Goal: Task Accomplishment & Management: Use online tool/utility

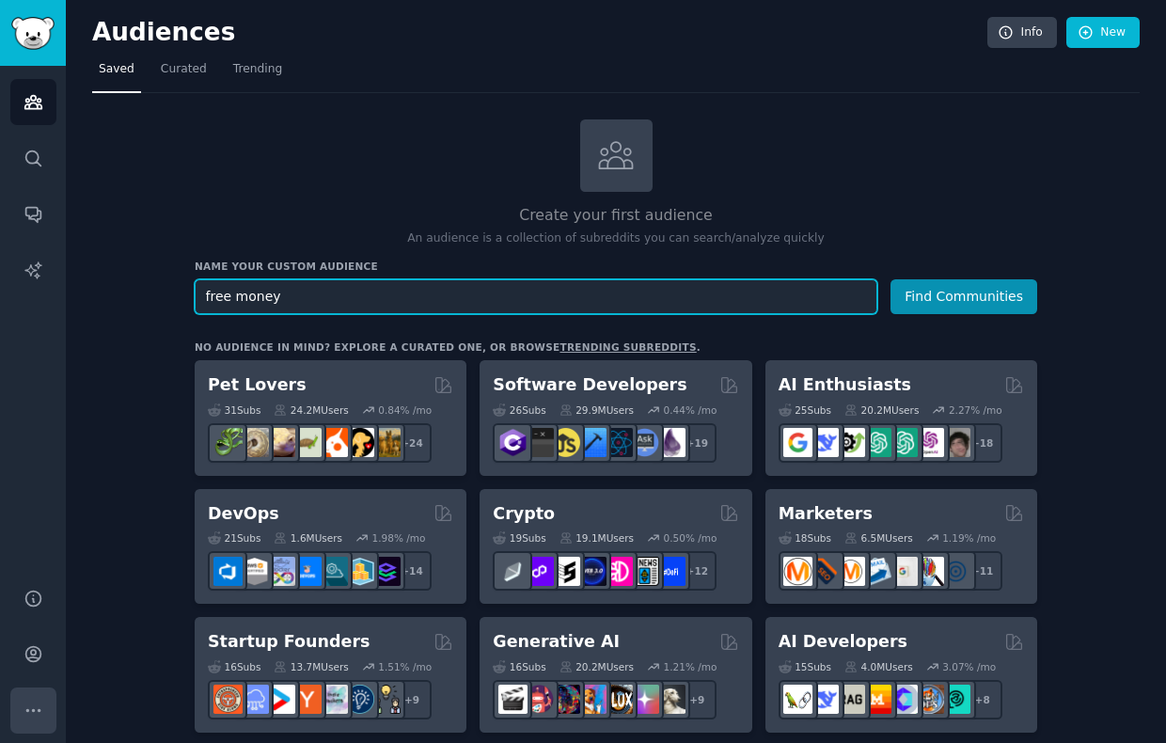
click at [37, 713] on icon "Sidebar" at bounding box center [34, 710] width 20 height 20
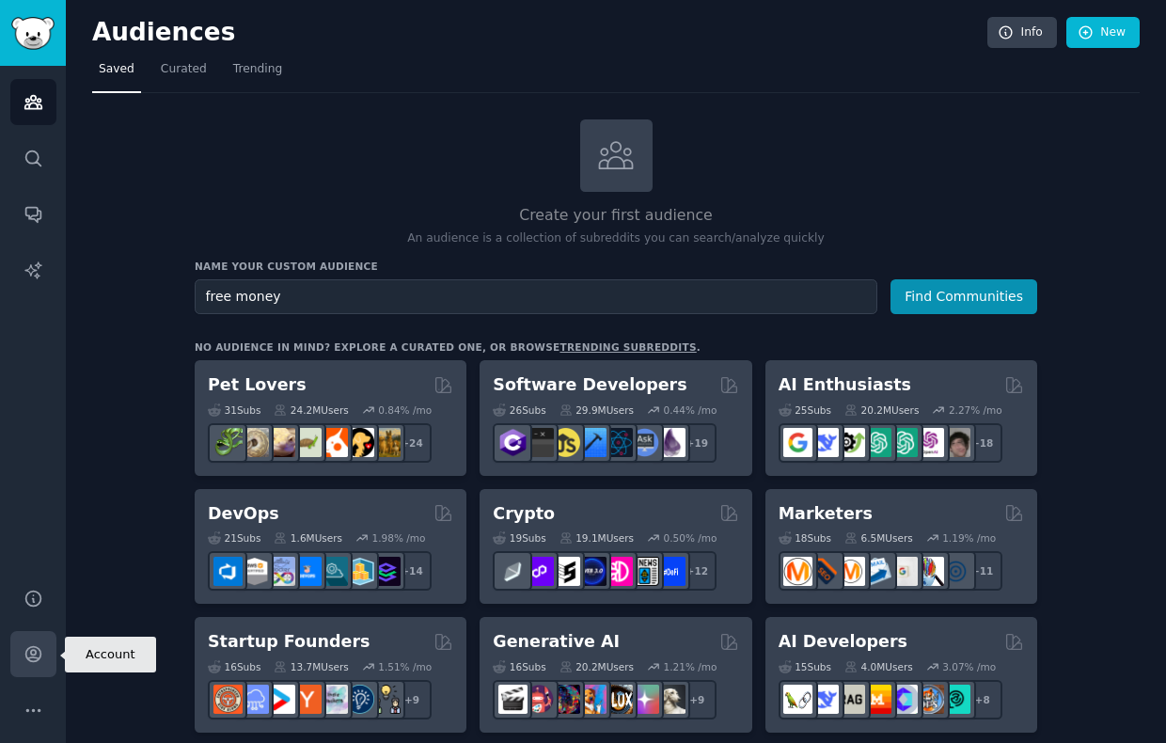
click at [32, 660] on icon "Sidebar" at bounding box center [34, 654] width 20 height 20
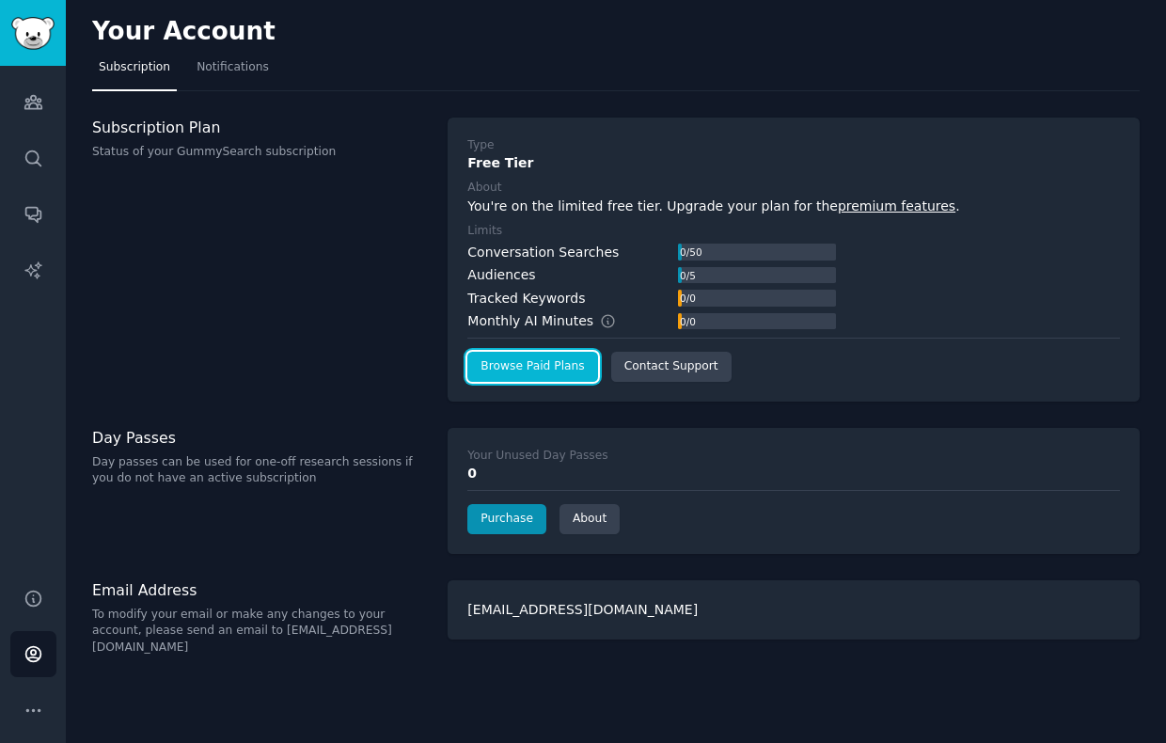
click at [556, 361] on link "Browse Paid Plans" at bounding box center [532, 367] width 130 height 30
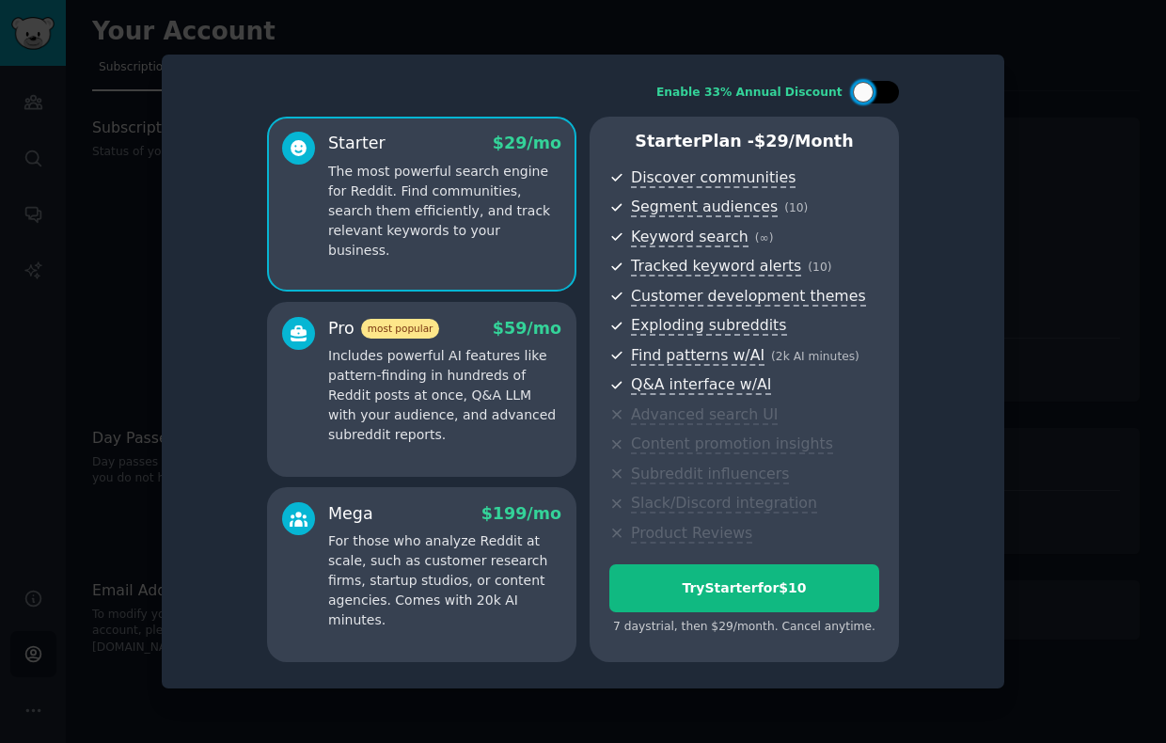
click at [861, 88] on div at bounding box center [863, 92] width 21 height 21
click at [892, 93] on div at bounding box center [887, 92] width 21 height 21
checkbox input "false"
click at [500, 437] on p "Includes powerful AI features like pattern-finding in hundreds of Reddit posts …" at bounding box center [444, 395] width 233 height 99
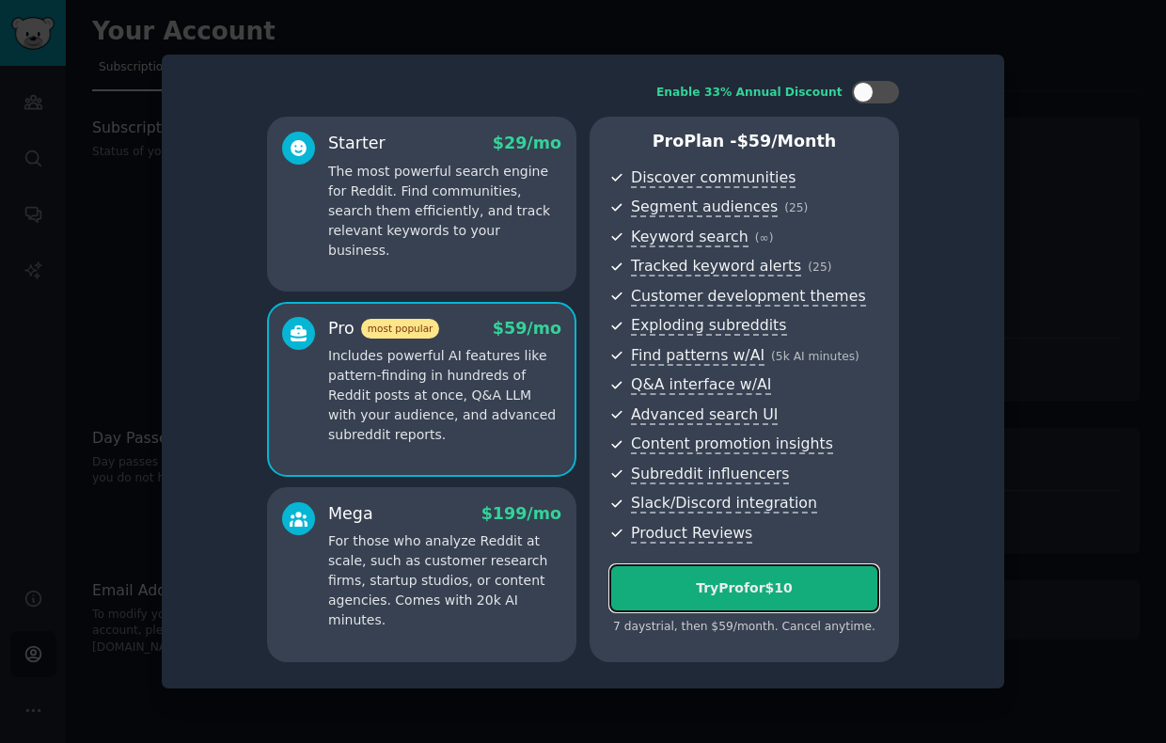
click at [771, 587] on div "Try Pro for $10" at bounding box center [744, 588] width 268 height 20
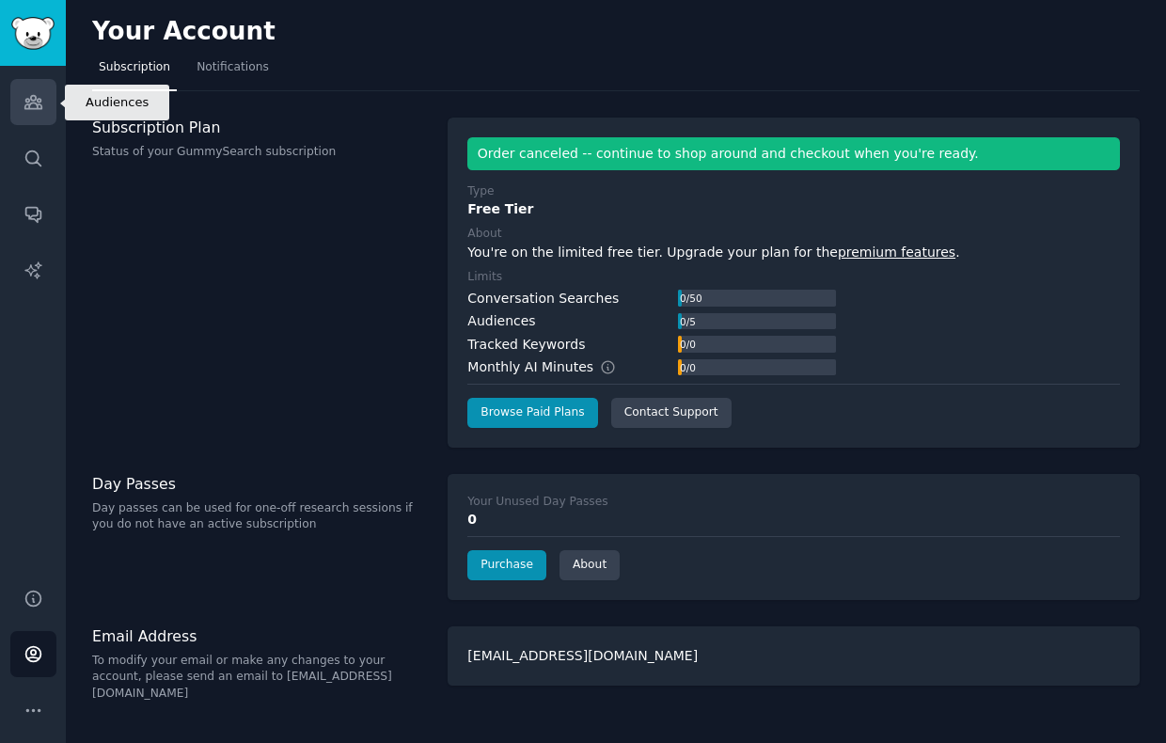
click at [42, 110] on icon "Sidebar" at bounding box center [34, 102] width 20 height 20
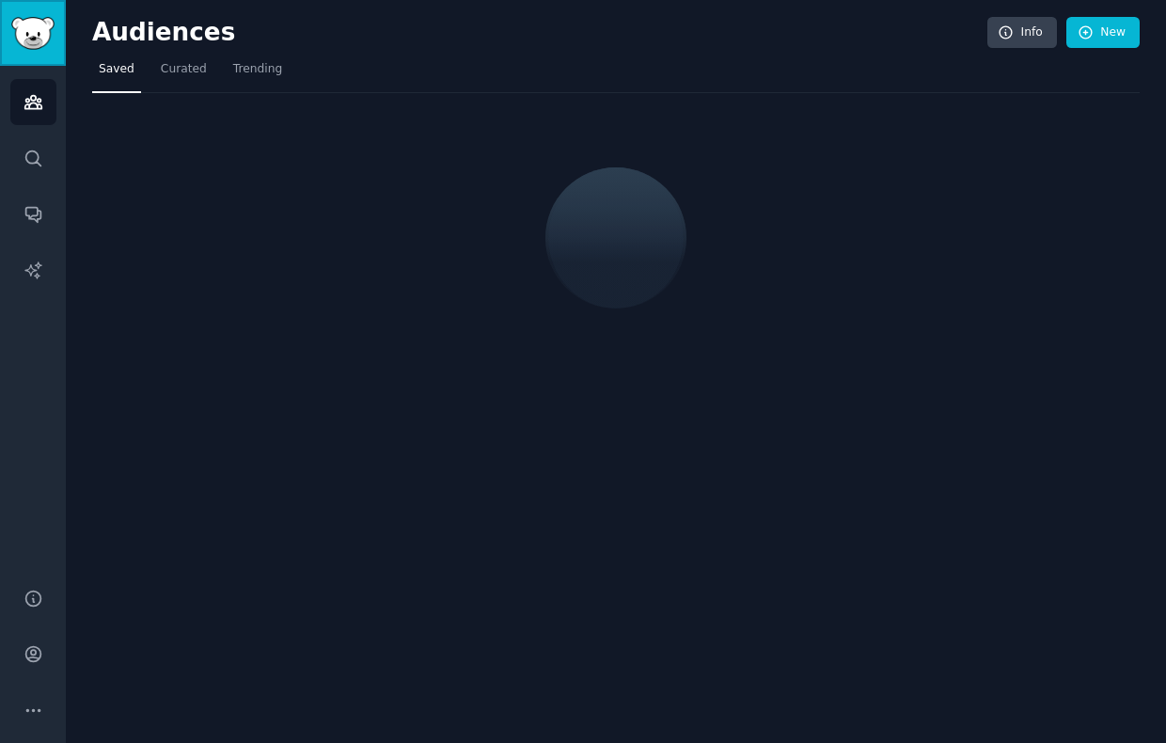
click at [55, 20] on link "Sidebar" at bounding box center [33, 33] width 66 height 66
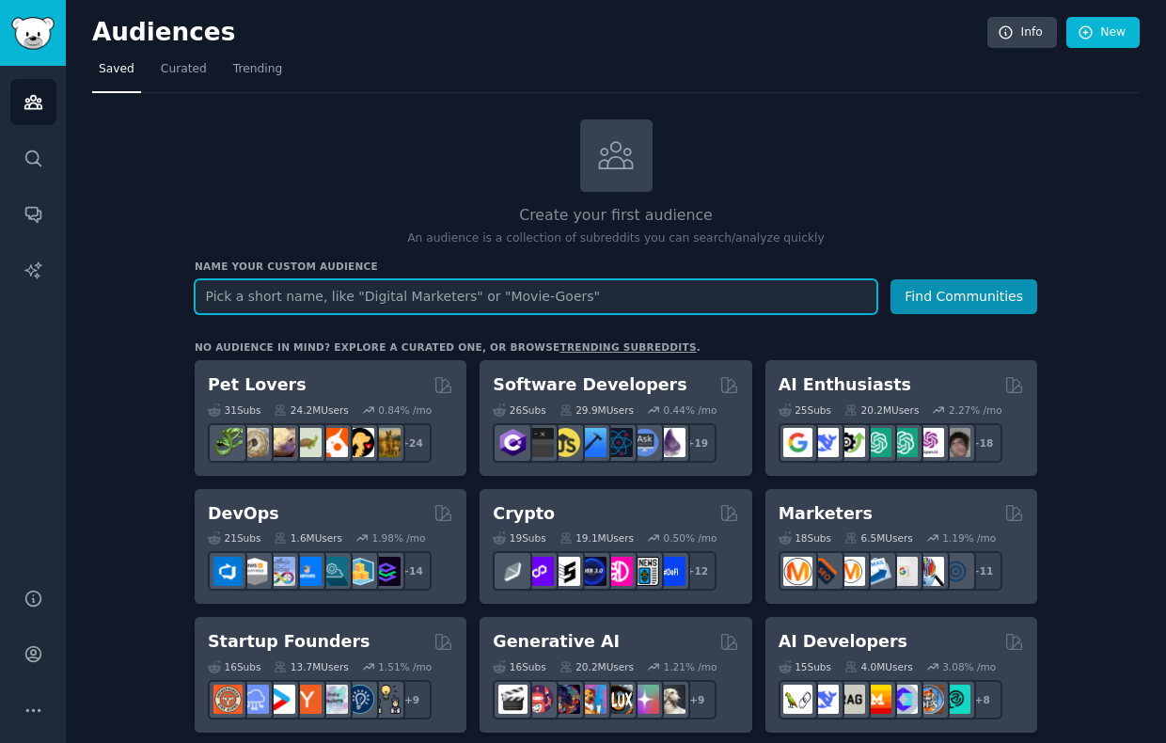
paste input "unclaimed money"
type input "unclaimed money"
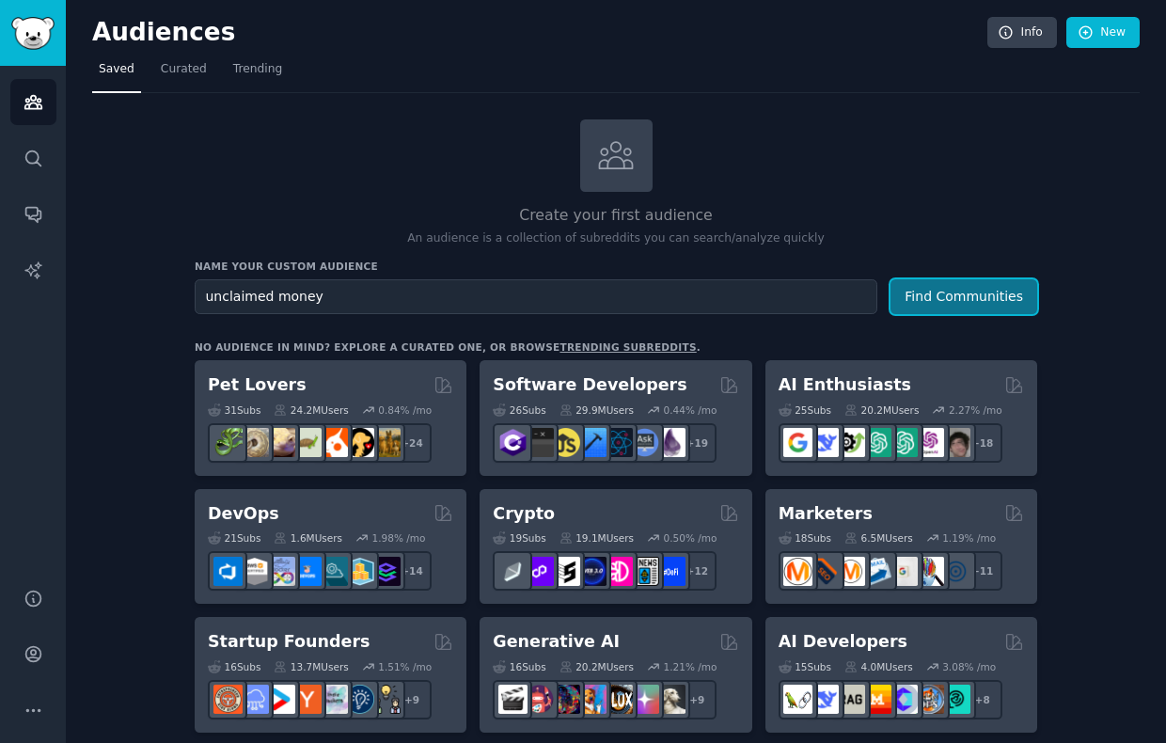
click at [938, 295] on button "Find Communities" at bounding box center [963, 296] width 147 height 35
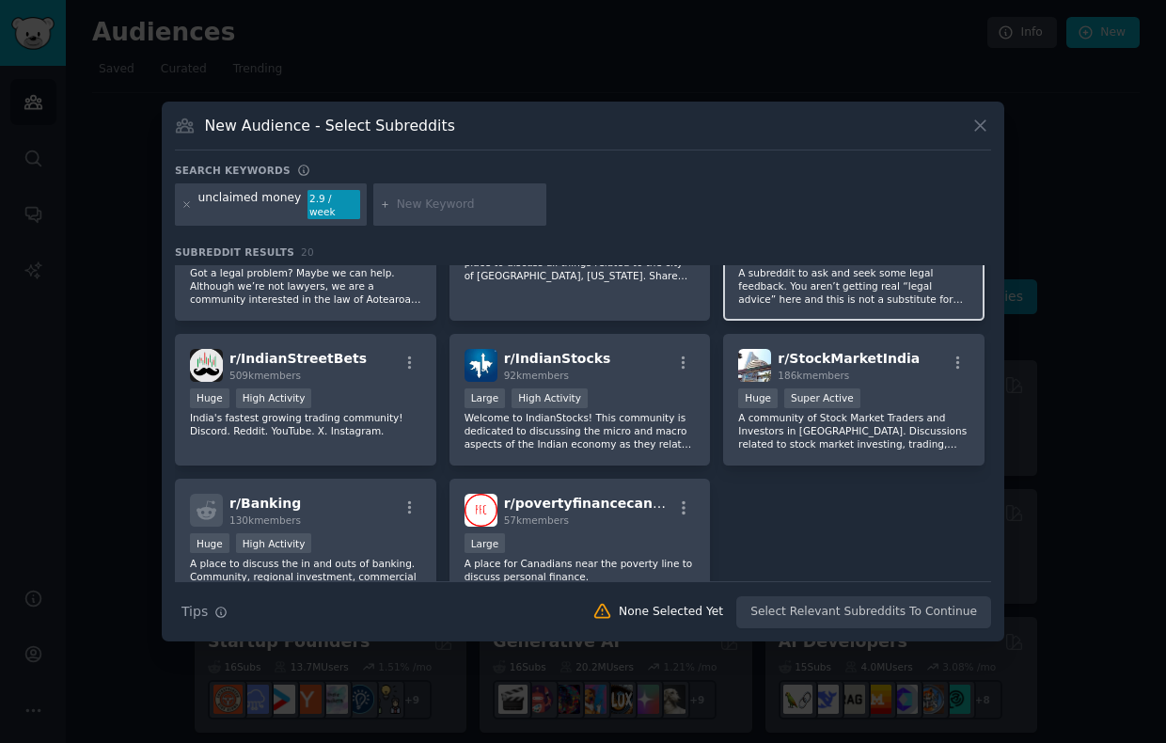
scroll to position [753, 0]
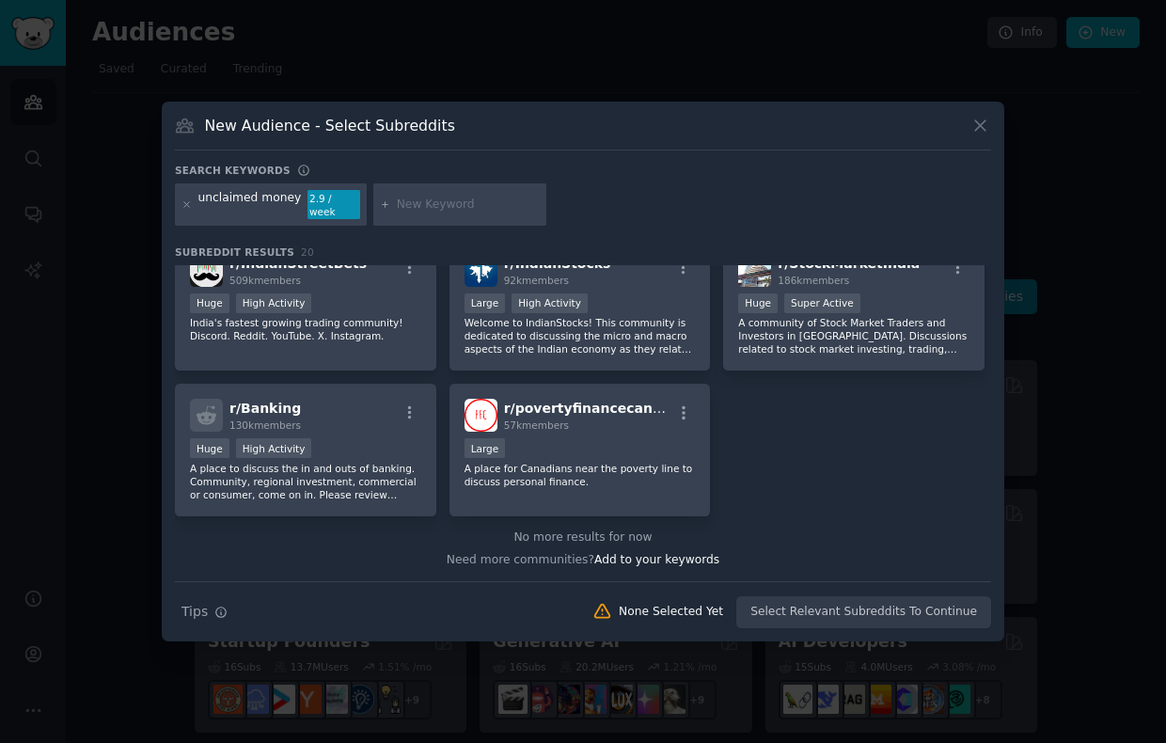
click at [788, 530] on div "No more results for now" at bounding box center [583, 537] width 816 height 17
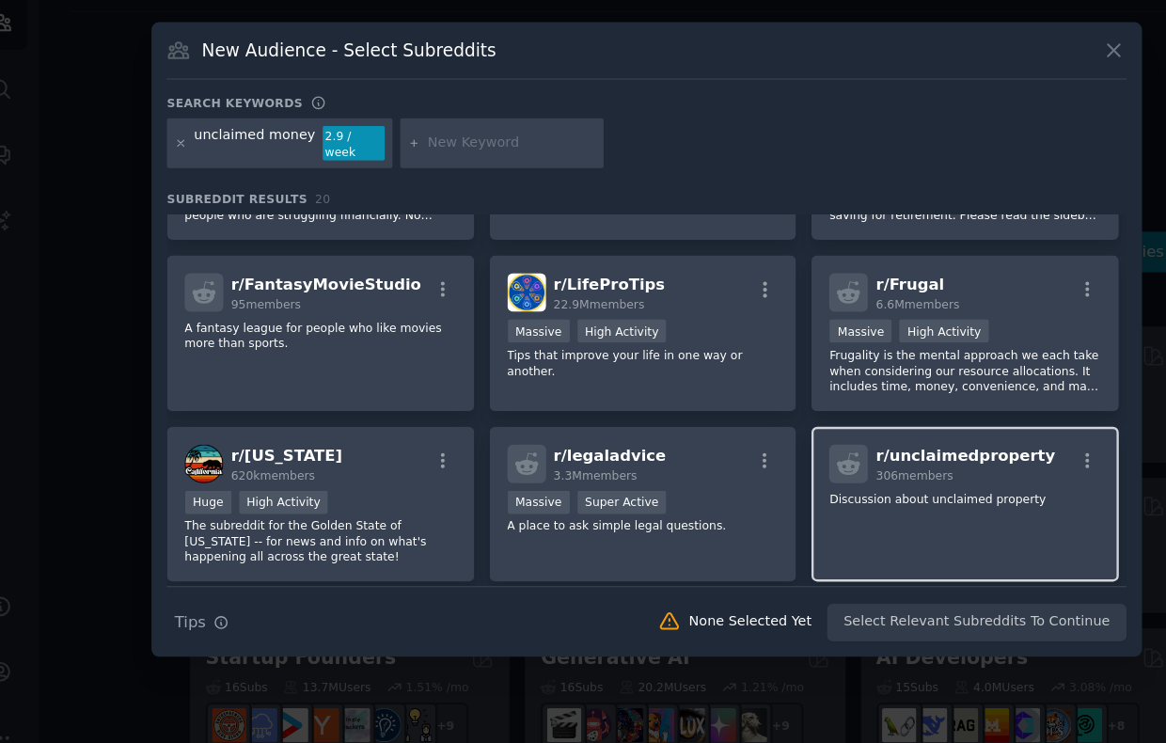
scroll to position [251, 0]
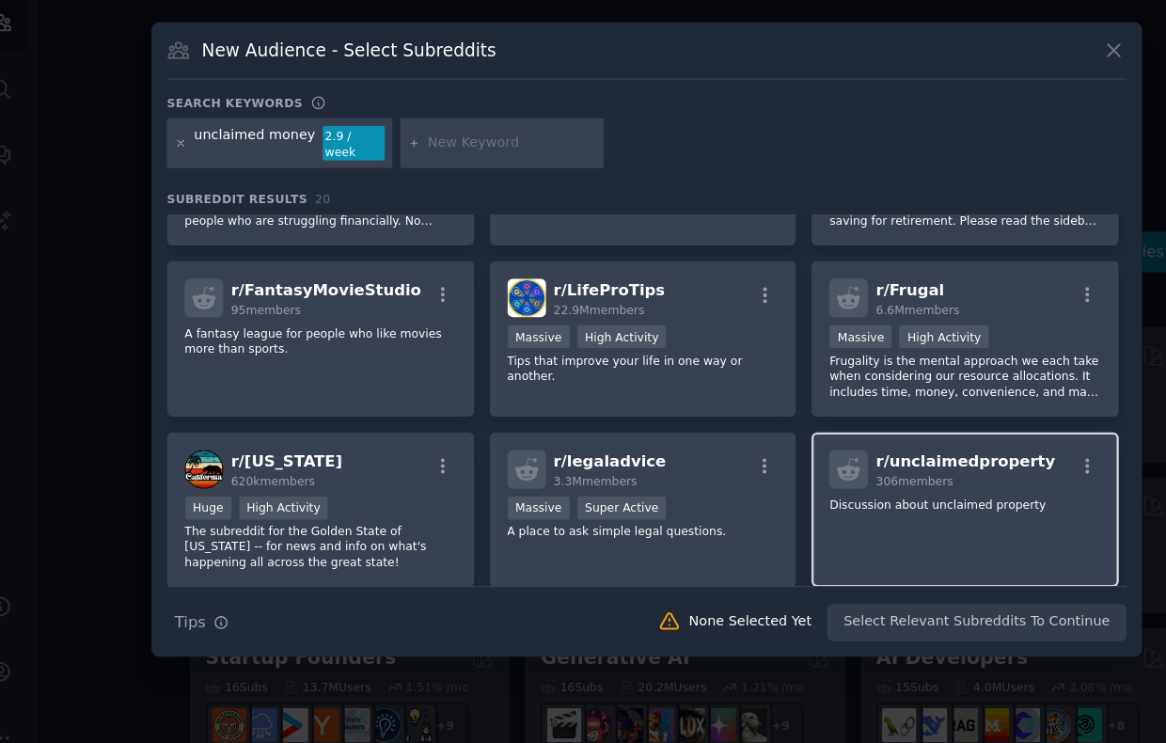
click at [891, 477] on h2 "r/ unclaimedproperty 306 members" at bounding box center [853, 481] width 152 height 33
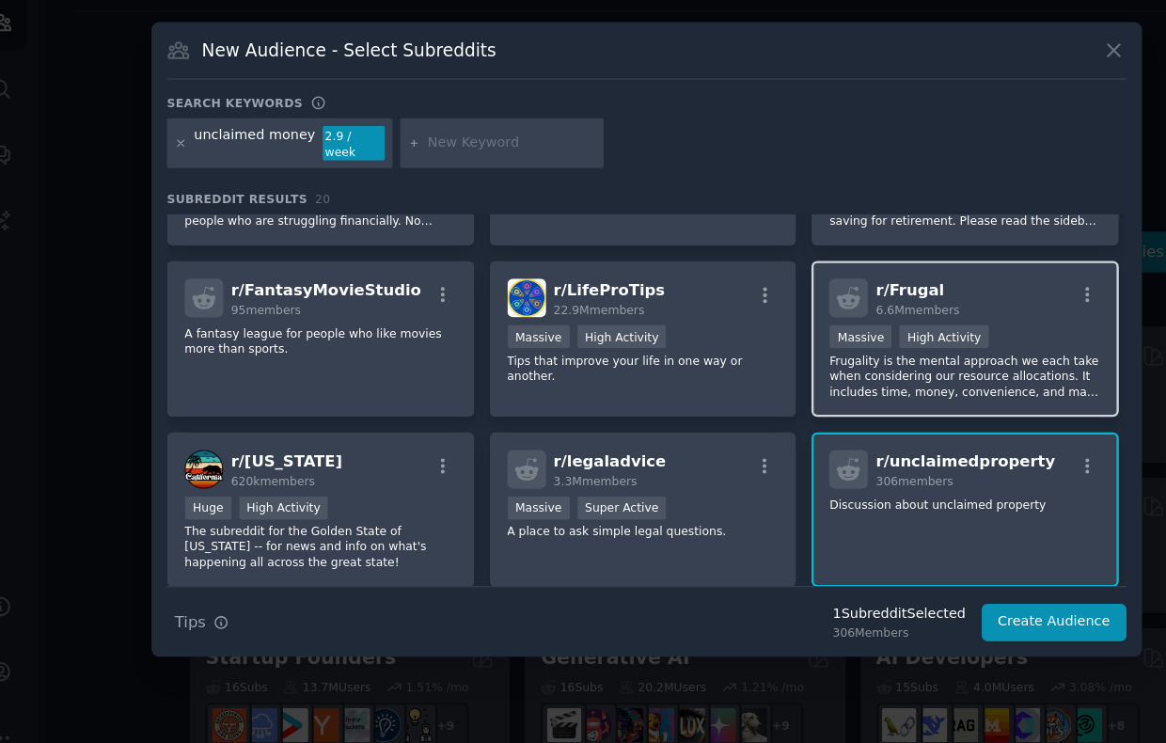
click at [883, 416] on div "r/ Frugal 6.6M members Massive High Activity Frugality is the mental approach w…" at bounding box center [853, 371] width 261 height 133
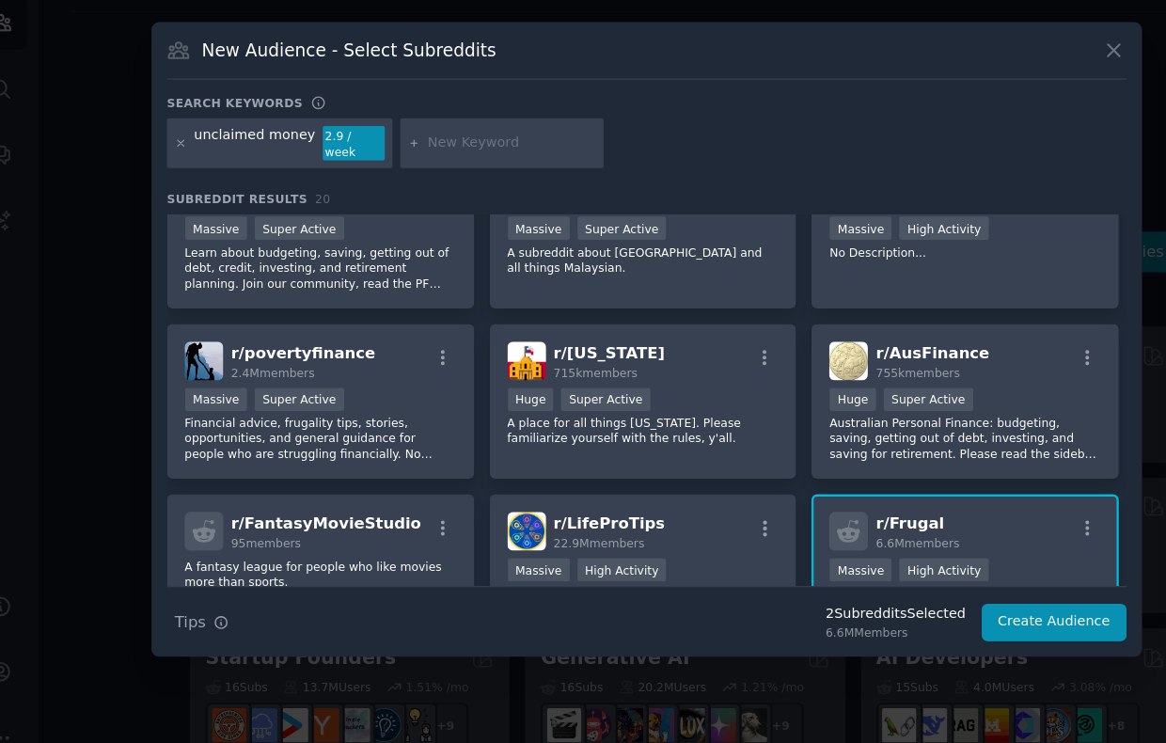
scroll to position [0, 0]
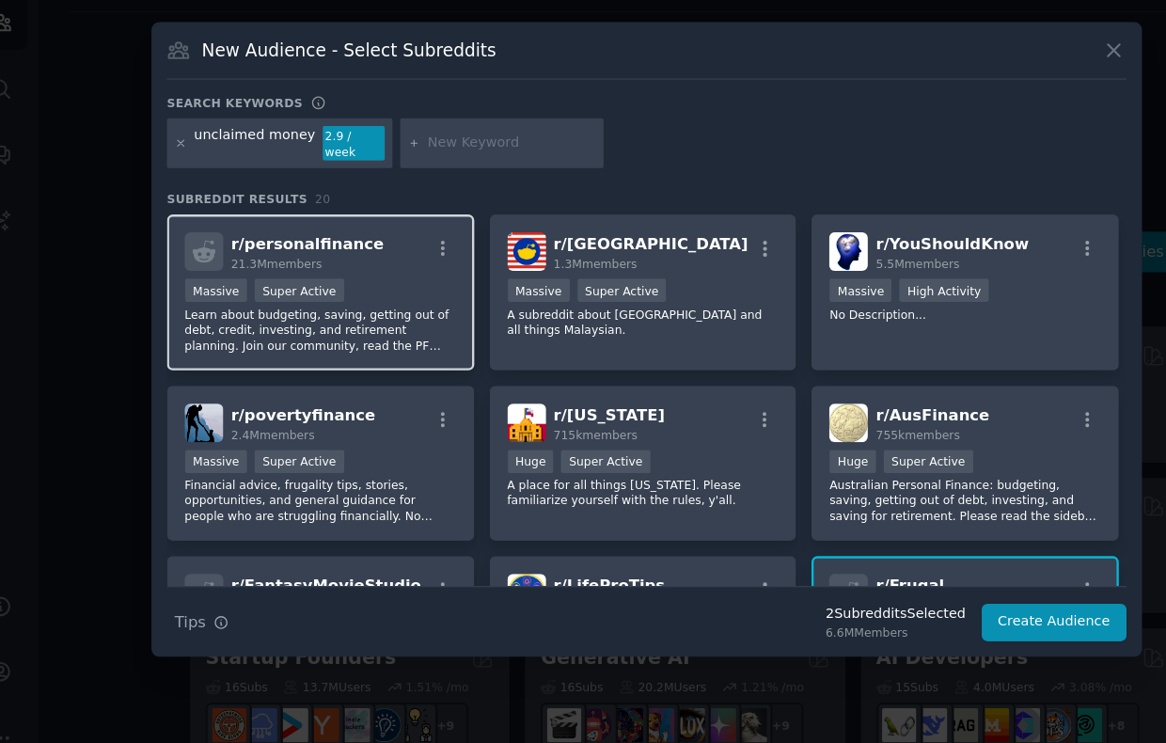
click at [346, 322] on div ">= 95th percentile for submissions / day Massive Super Active" at bounding box center [305, 332] width 231 height 24
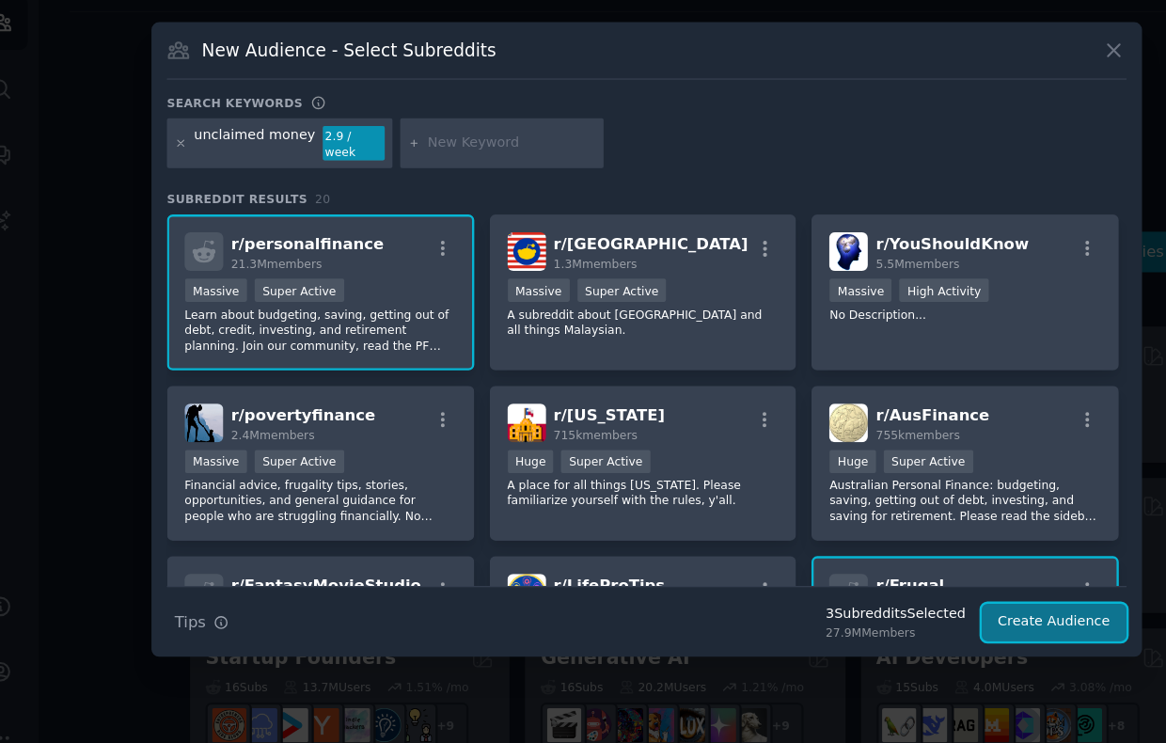
click at [912, 605] on button "Create Audience" at bounding box center [930, 612] width 124 height 32
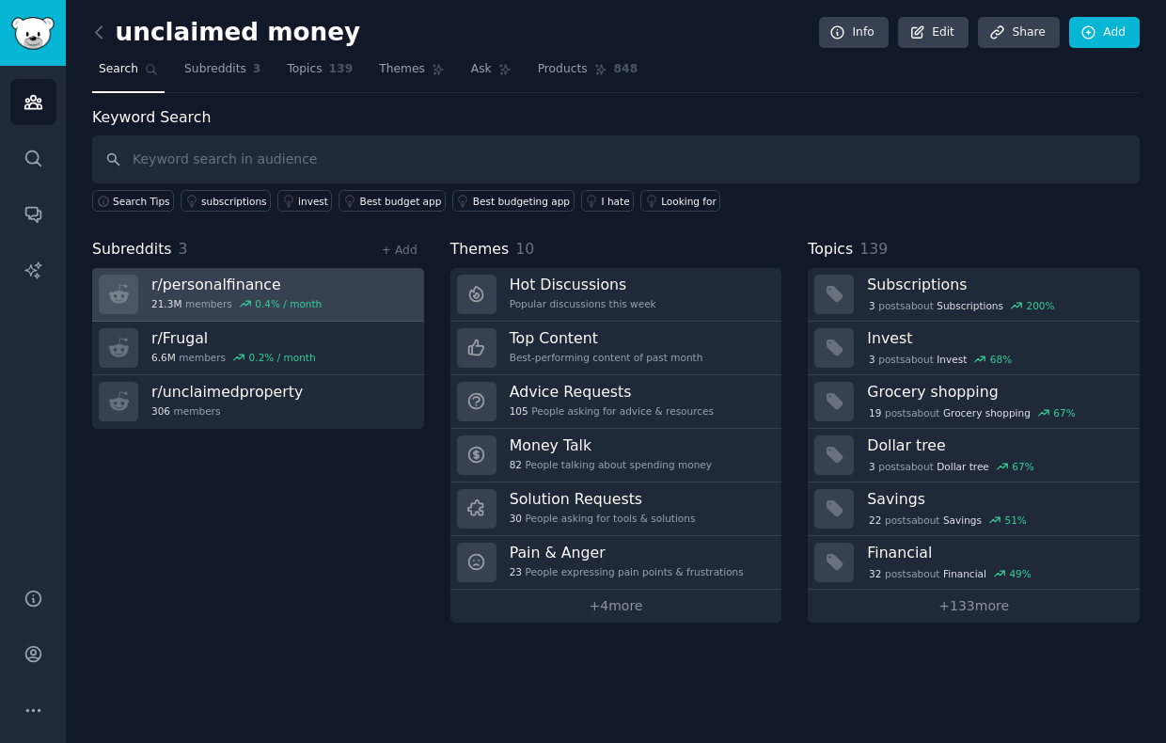
click at [361, 283] on link "r/ personalfinance 21.3M members 0.4 % / month" at bounding box center [258, 295] width 332 height 54
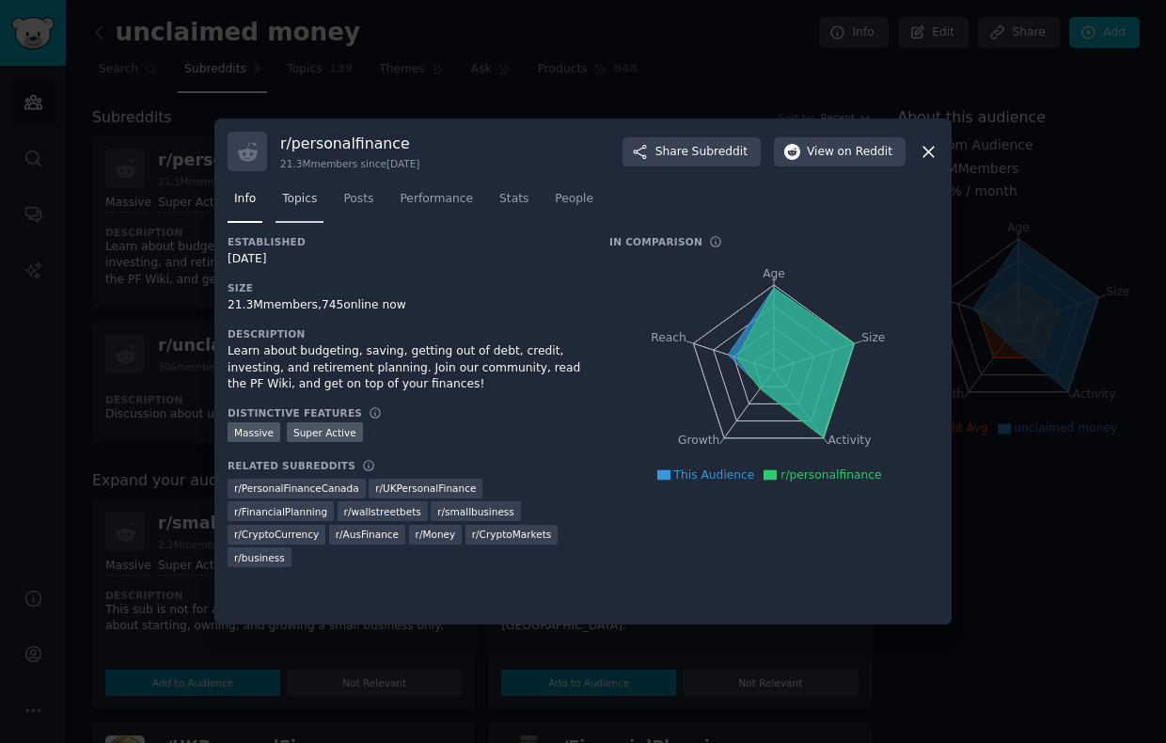
click at [311, 199] on span "Topics" at bounding box center [299, 199] width 35 height 17
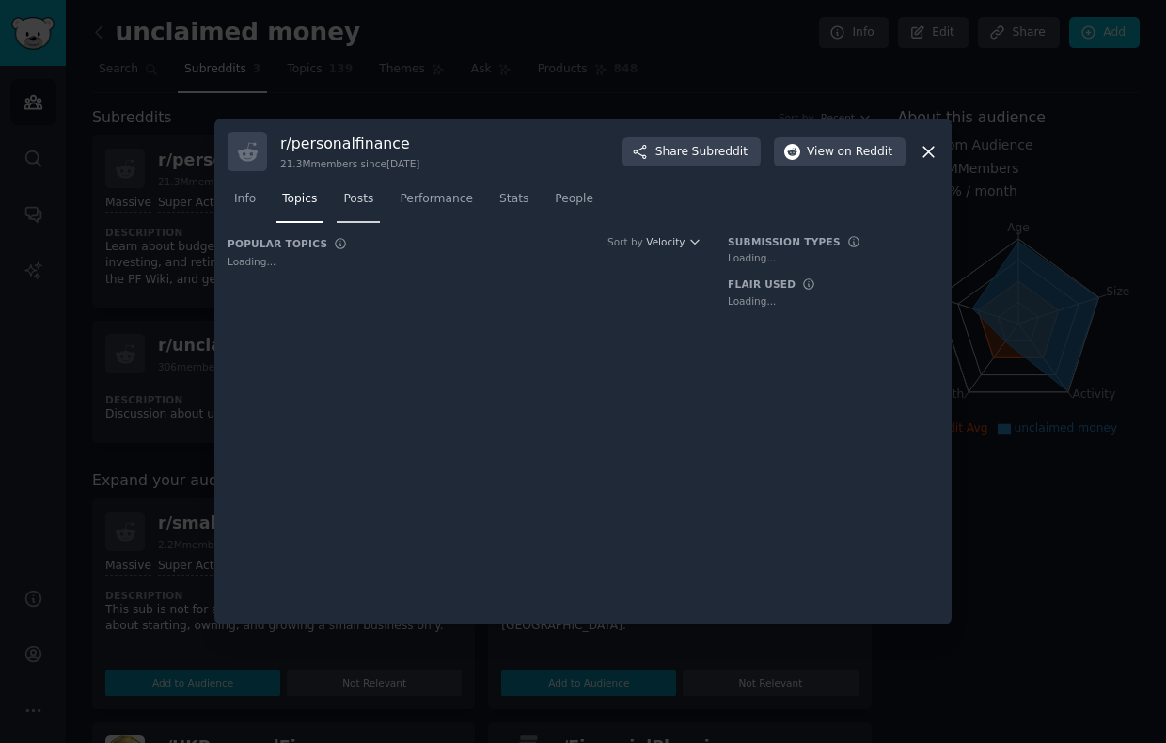
click at [368, 197] on span "Posts" at bounding box center [358, 199] width 30 height 17
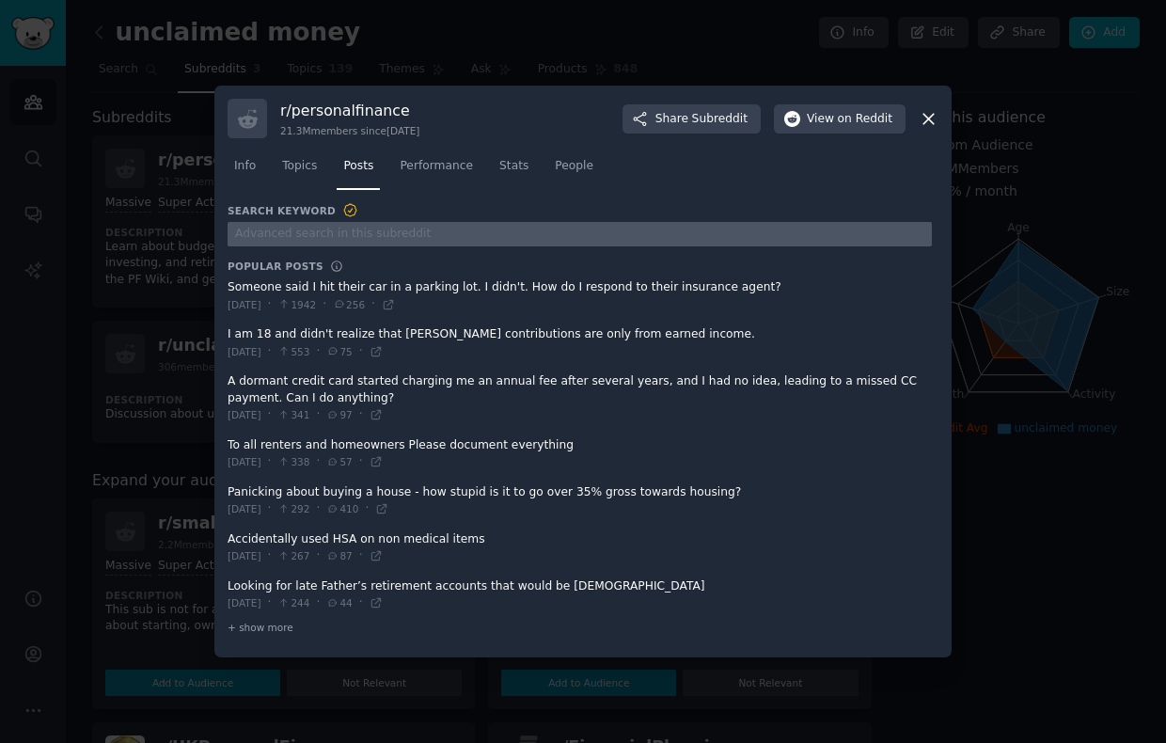
click at [390, 228] on input "text" at bounding box center [580, 234] width 704 height 25
paste input "unclaimed money"
type input "unclaimed money"
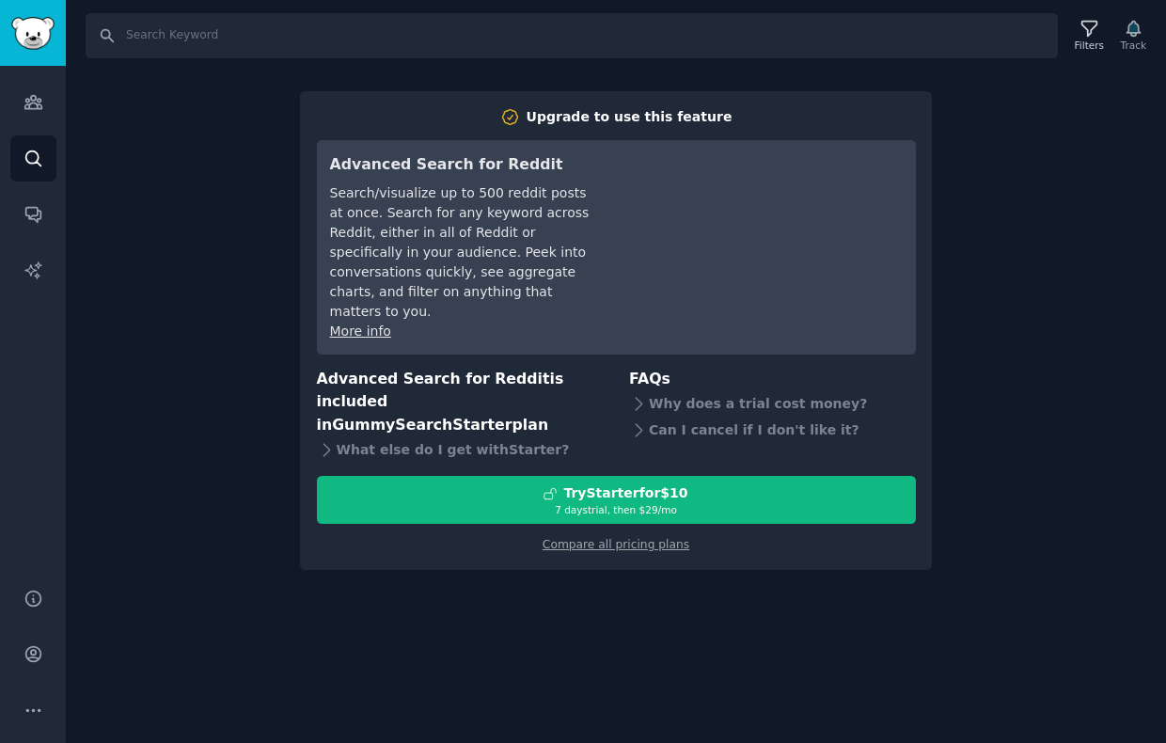
click at [1040, 130] on div "Search Filters Track Upgrade to use this feature Advanced Search for Reddit Sea…" at bounding box center [616, 371] width 1100 height 743
click at [51, 33] on img "Sidebar" at bounding box center [32, 33] width 43 height 33
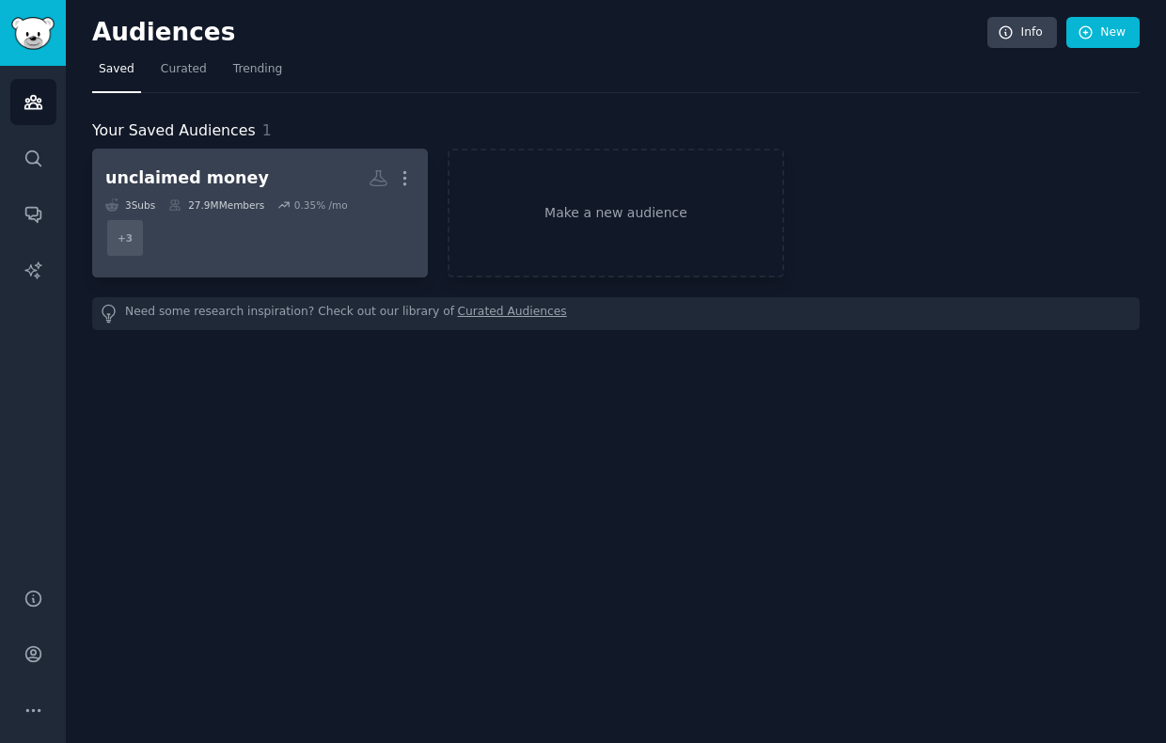
click at [294, 208] on div "0.35 % /mo" at bounding box center [312, 204] width 70 height 13
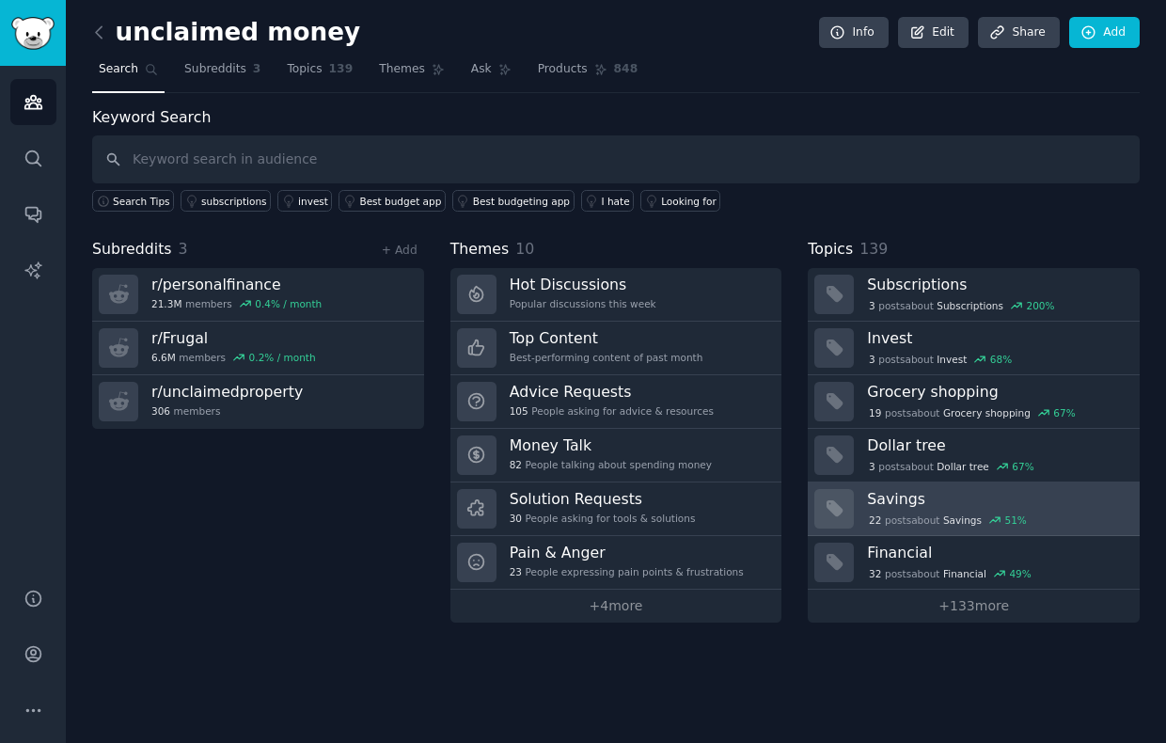
click at [995, 512] on div "22 post s about Savings 51 %" at bounding box center [947, 519] width 161 height 17
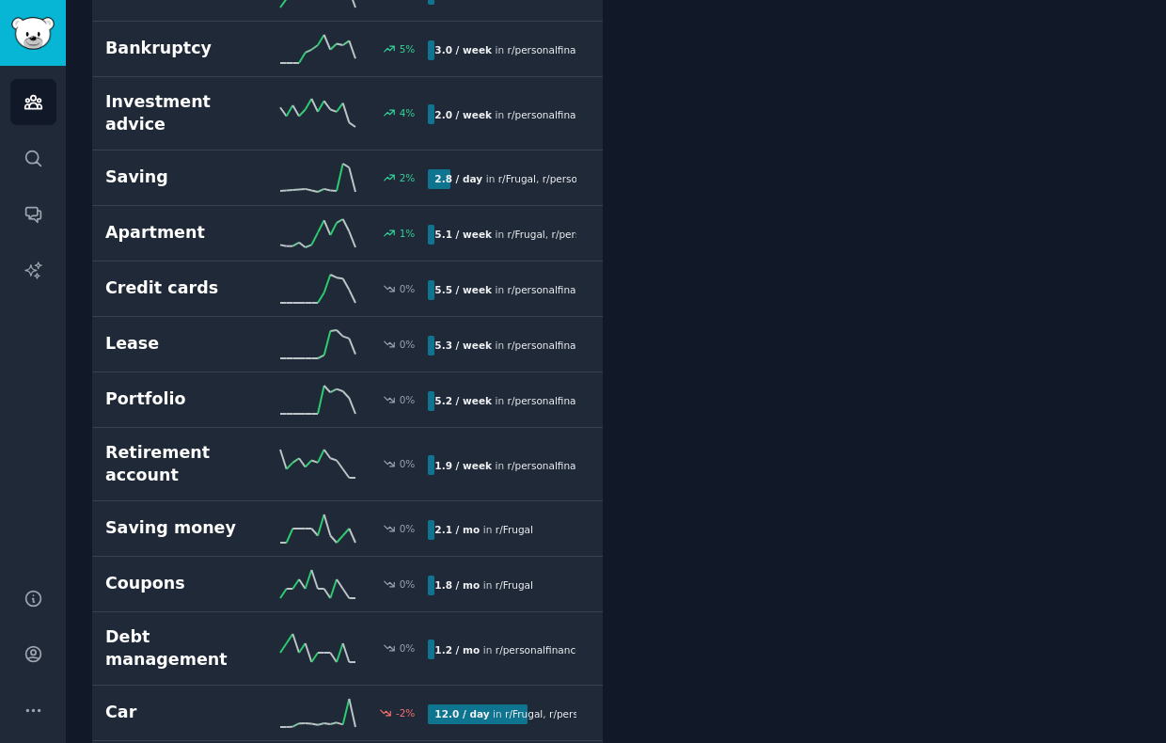
scroll to position [3091, 0]
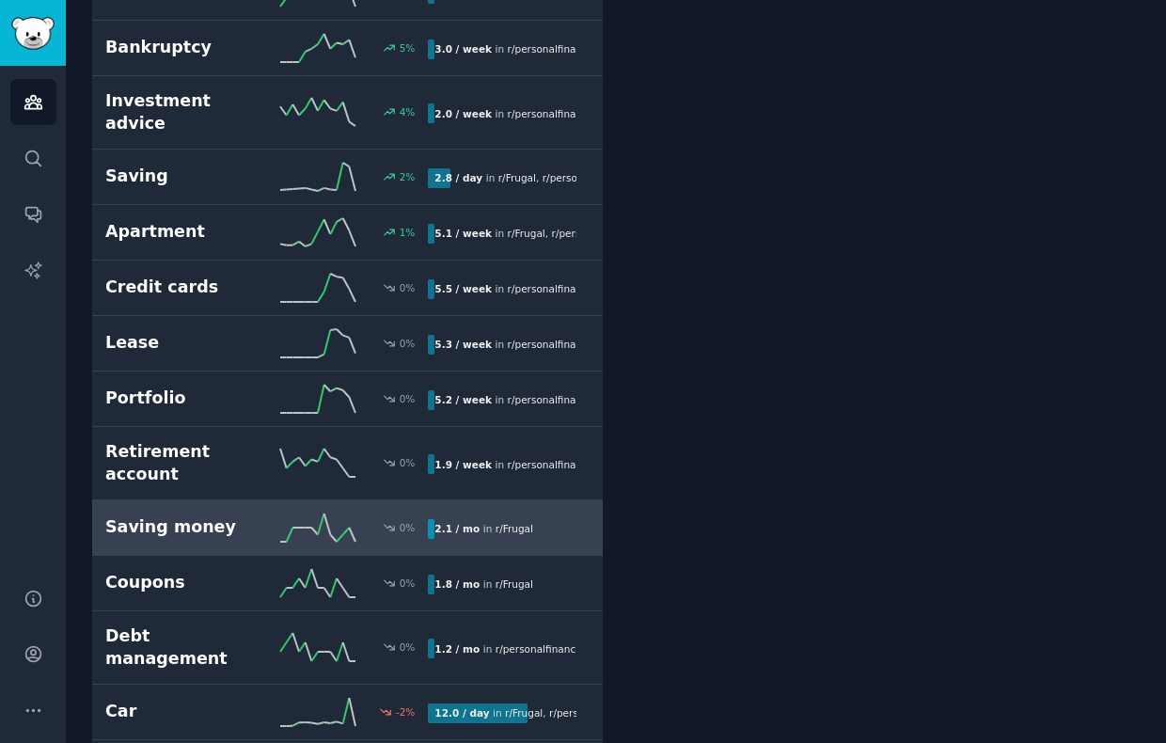
click at [184, 500] on link "Saving money 0 % 2.1 / mo in r/ Frugal" at bounding box center [347, 527] width 510 height 55
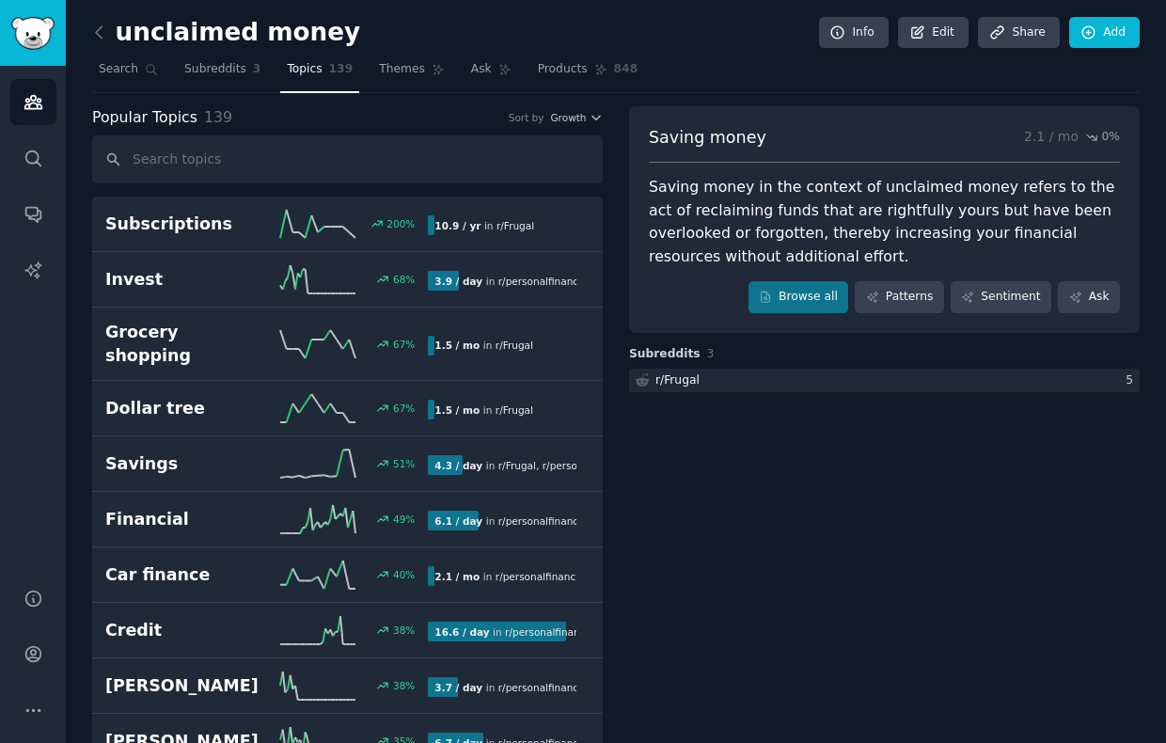
scroll to position [1, 0]
click at [819, 293] on link "Browse all" at bounding box center [798, 296] width 101 height 32
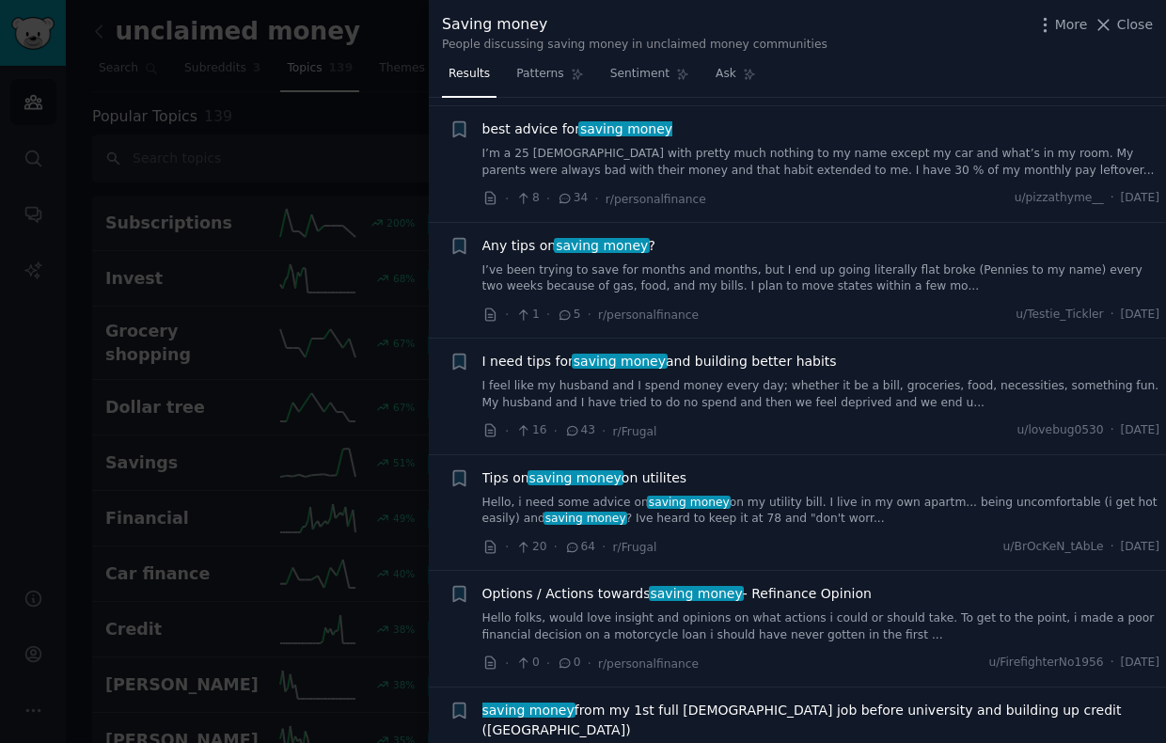
scroll to position [719, 0]
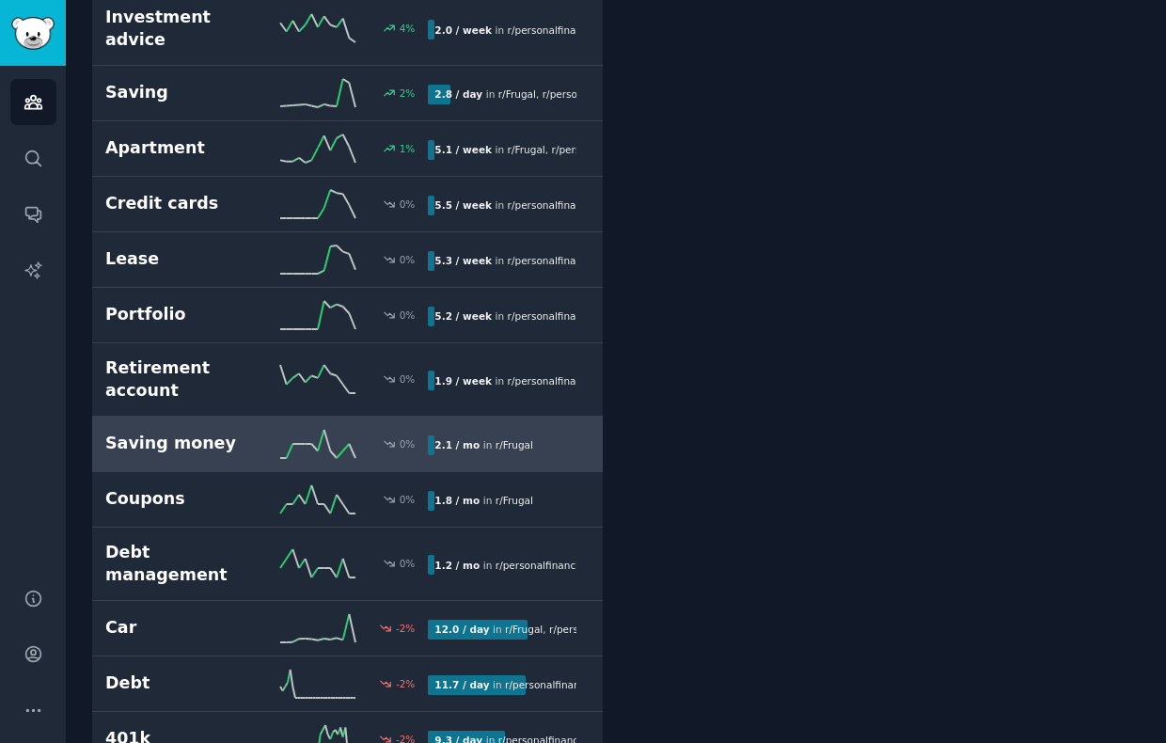
scroll to position [3785, 0]
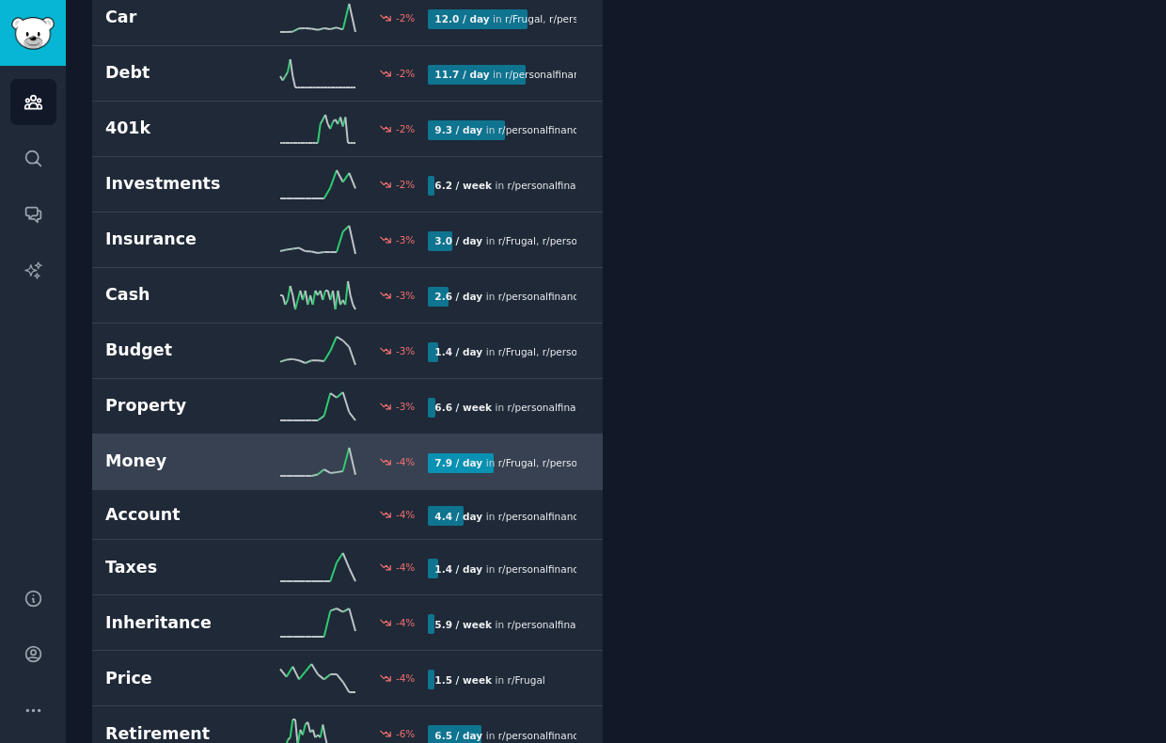
click at [299, 447] on icon at bounding box center [317, 461] width 75 height 28
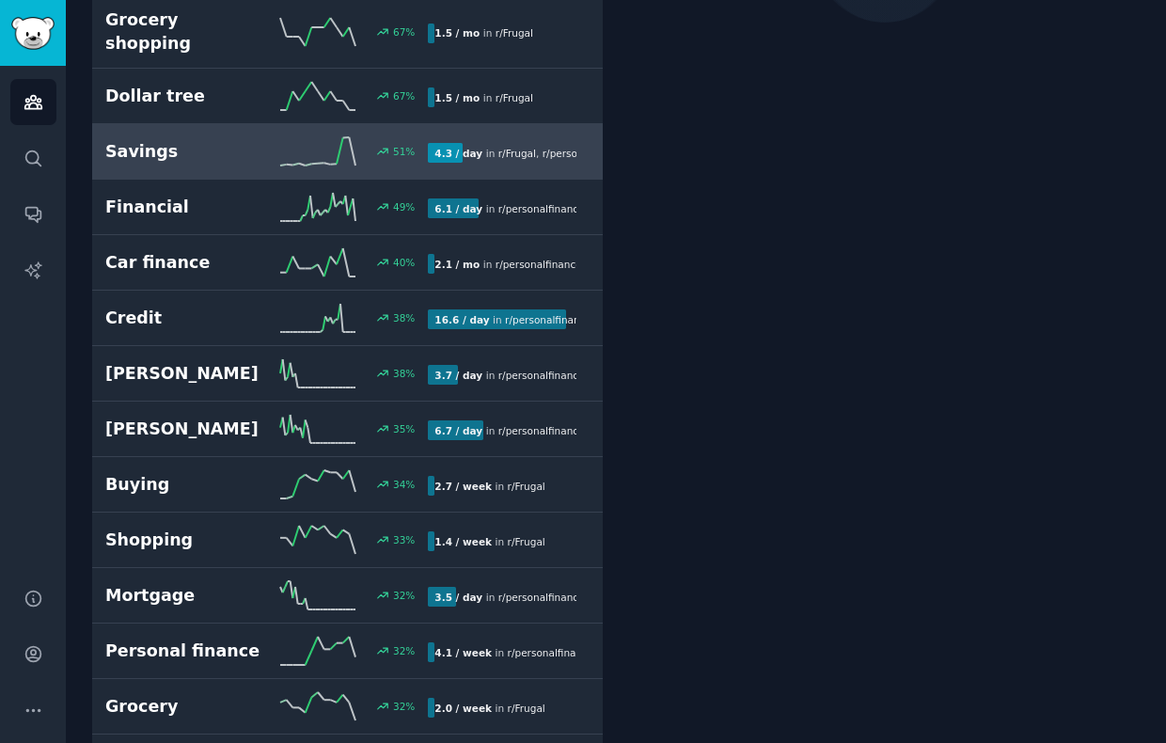
scroll to position [105, 0]
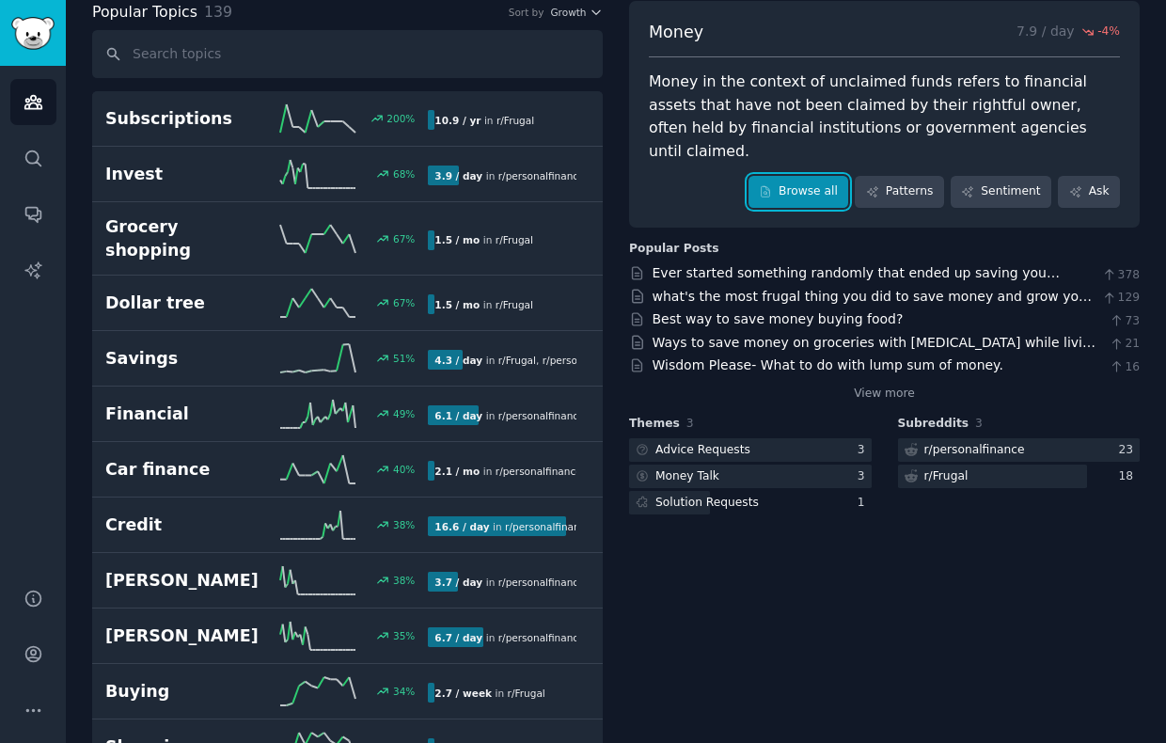
click at [827, 177] on link "Browse all" at bounding box center [798, 192] width 101 height 32
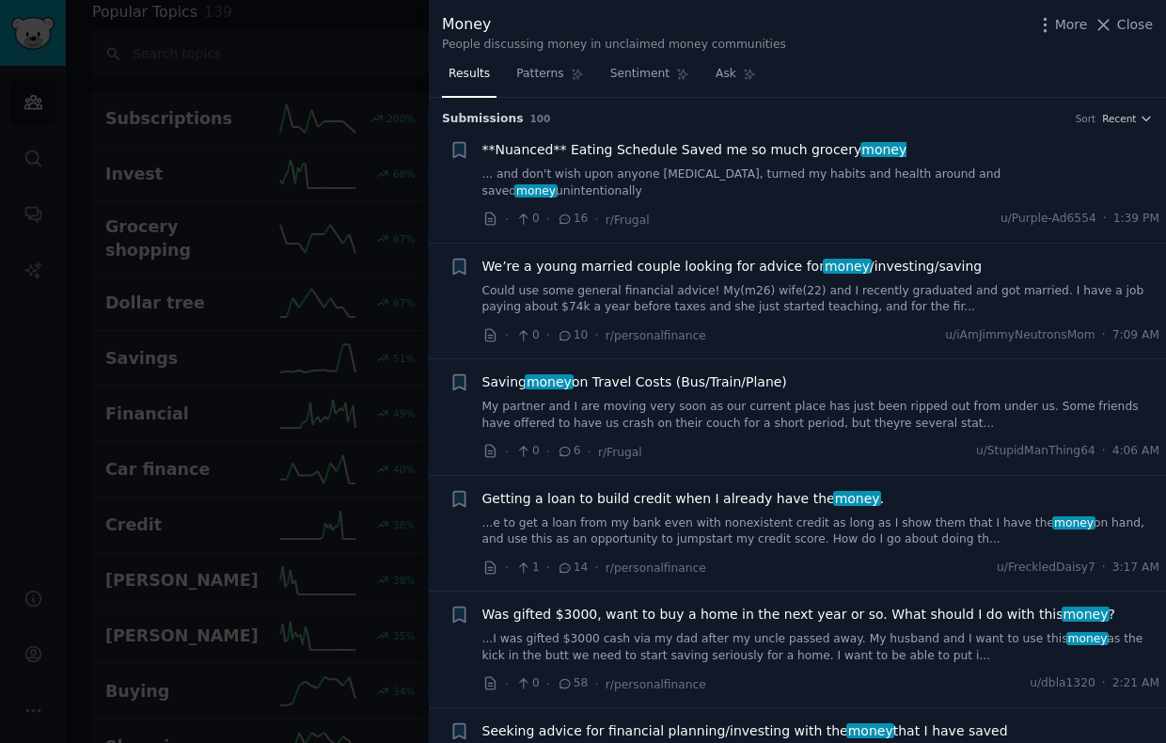
click at [736, 257] on span "We’re a young married couple looking for advice for money /investing/saving" at bounding box center [732, 267] width 500 height 20
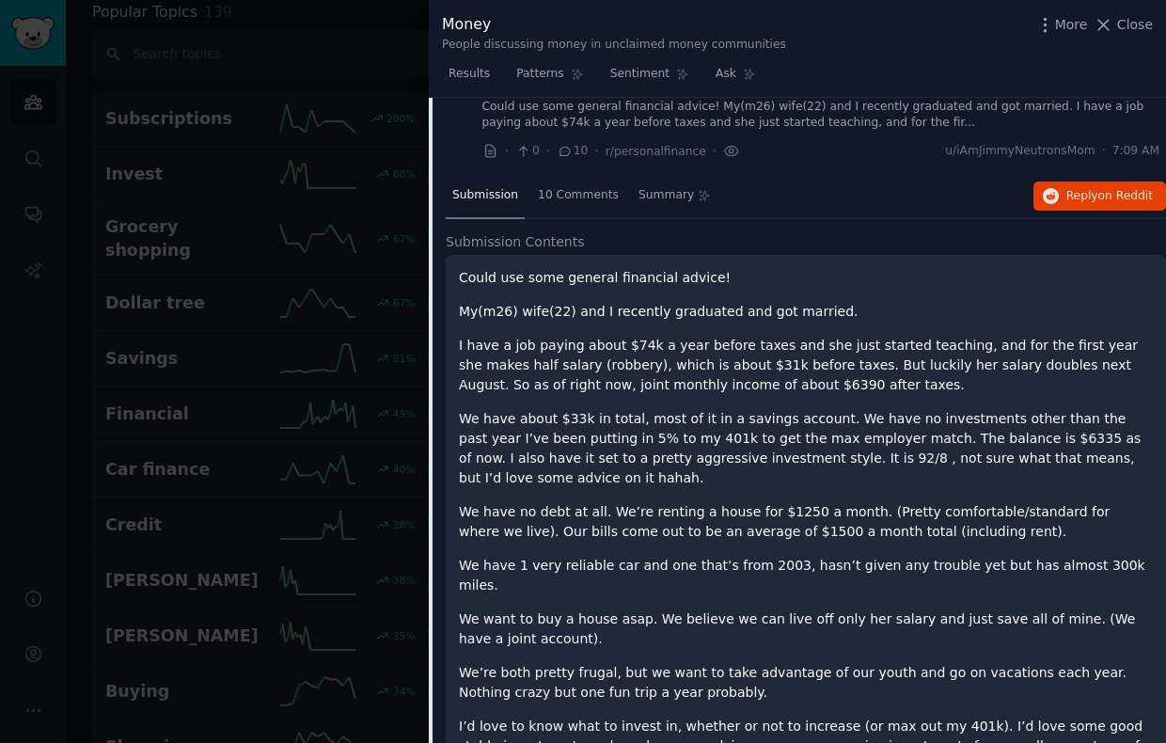
scroll to position [193, 0]
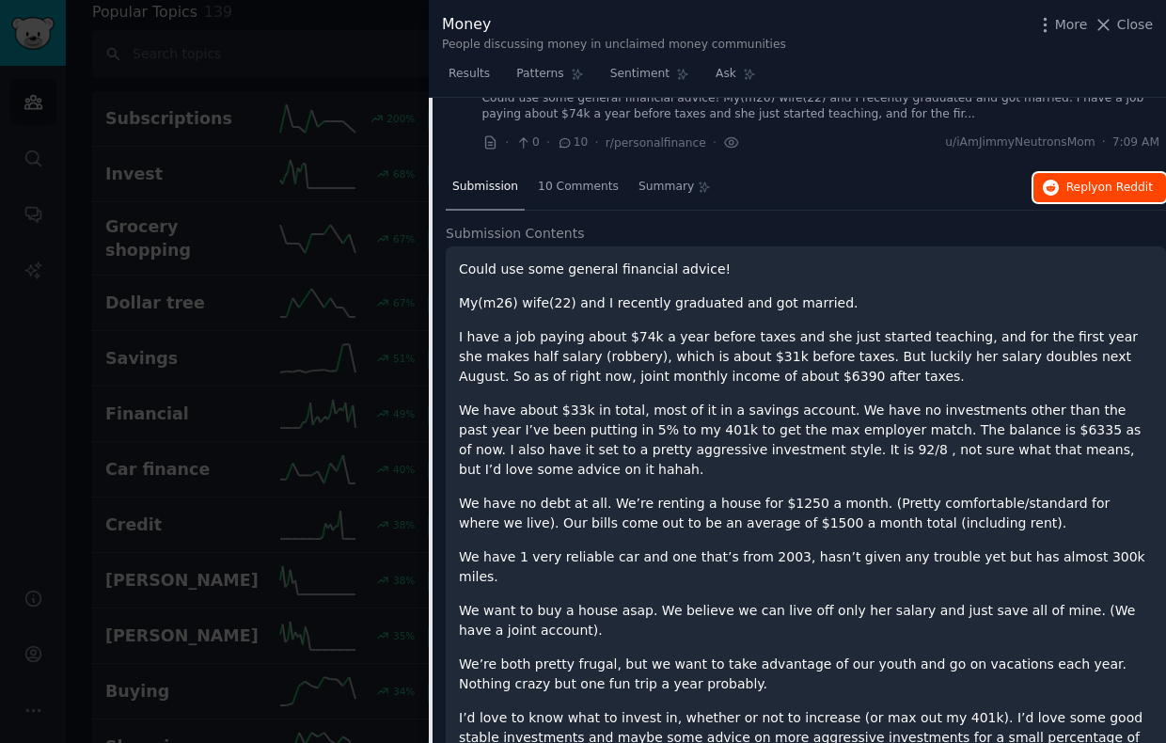
click at [1071, 181] on button "Reply on Reddit" at bounding box center [1099, 188] width 133 height 30
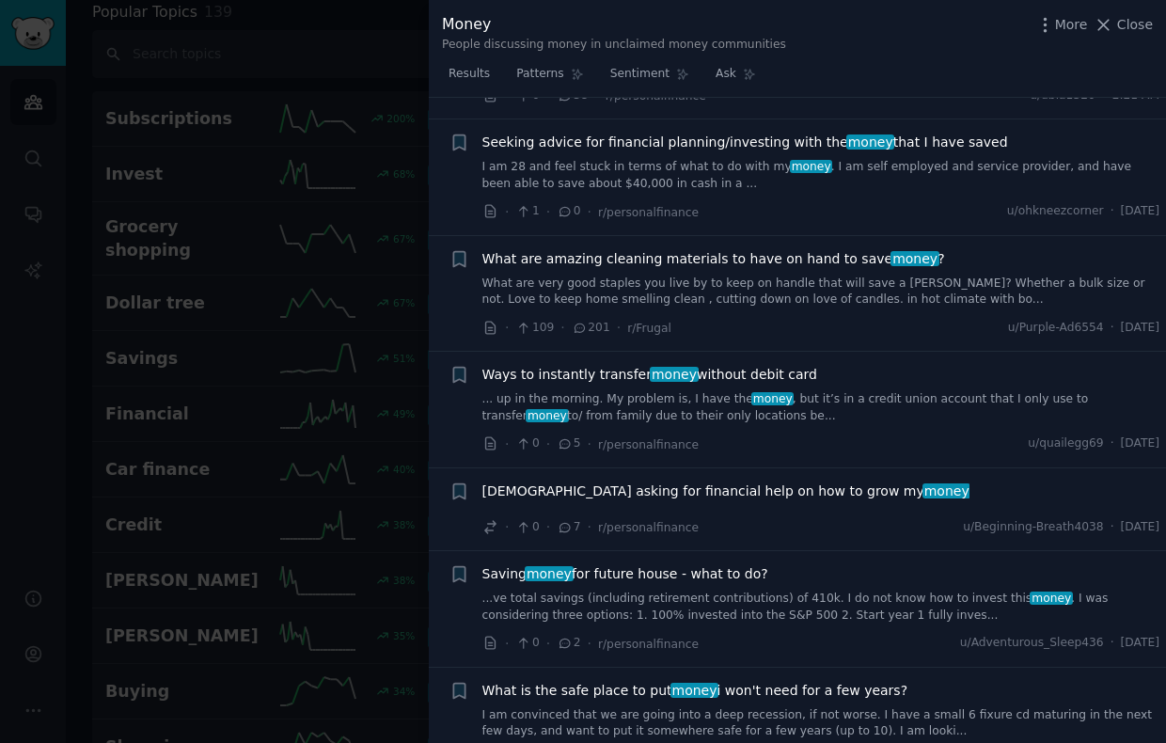
scroll to position [1396, 0]
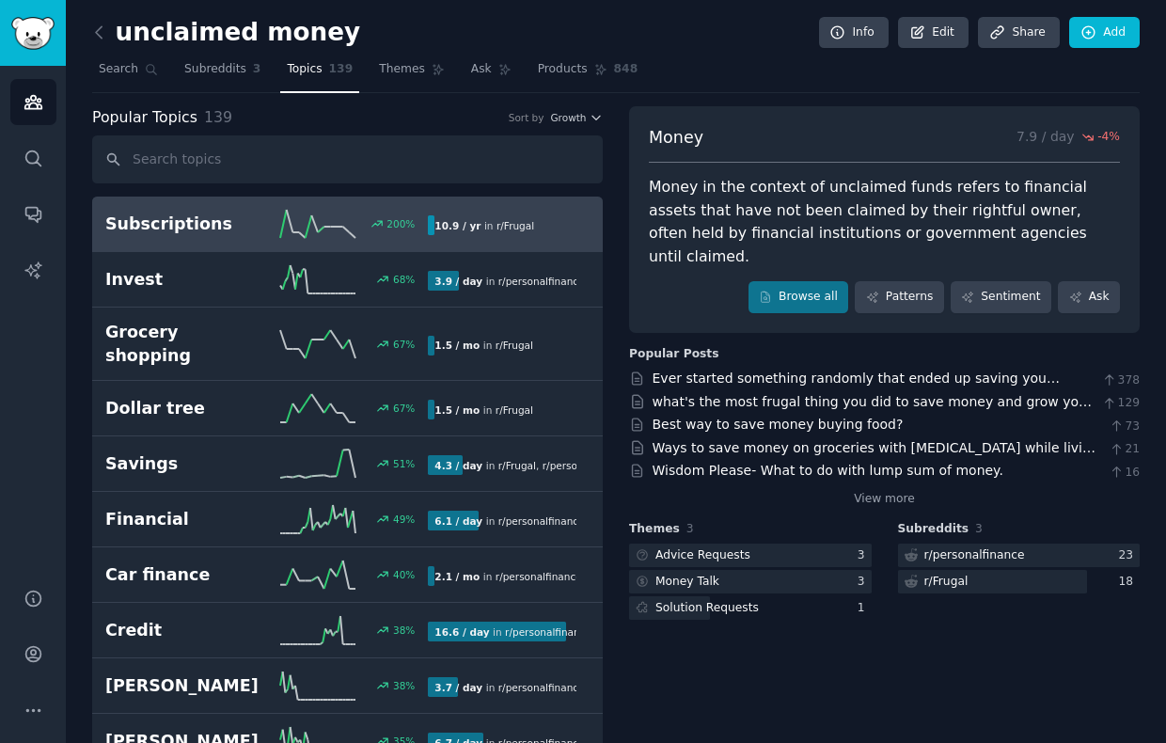
click at [245, 225] on h2 "Subscriptions" at bounding box center [186, 224] width 162 height 24
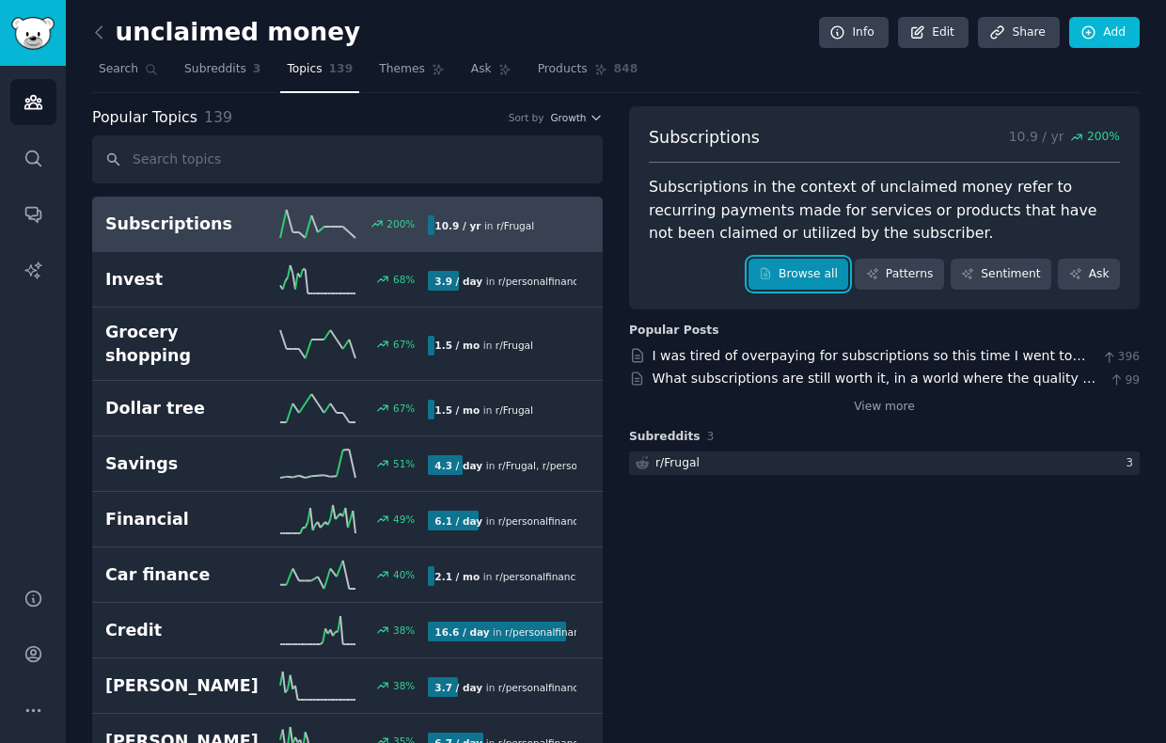
click at [777, 268] on link "Browse all" at bounding box center [798, 275] width 101 height 32
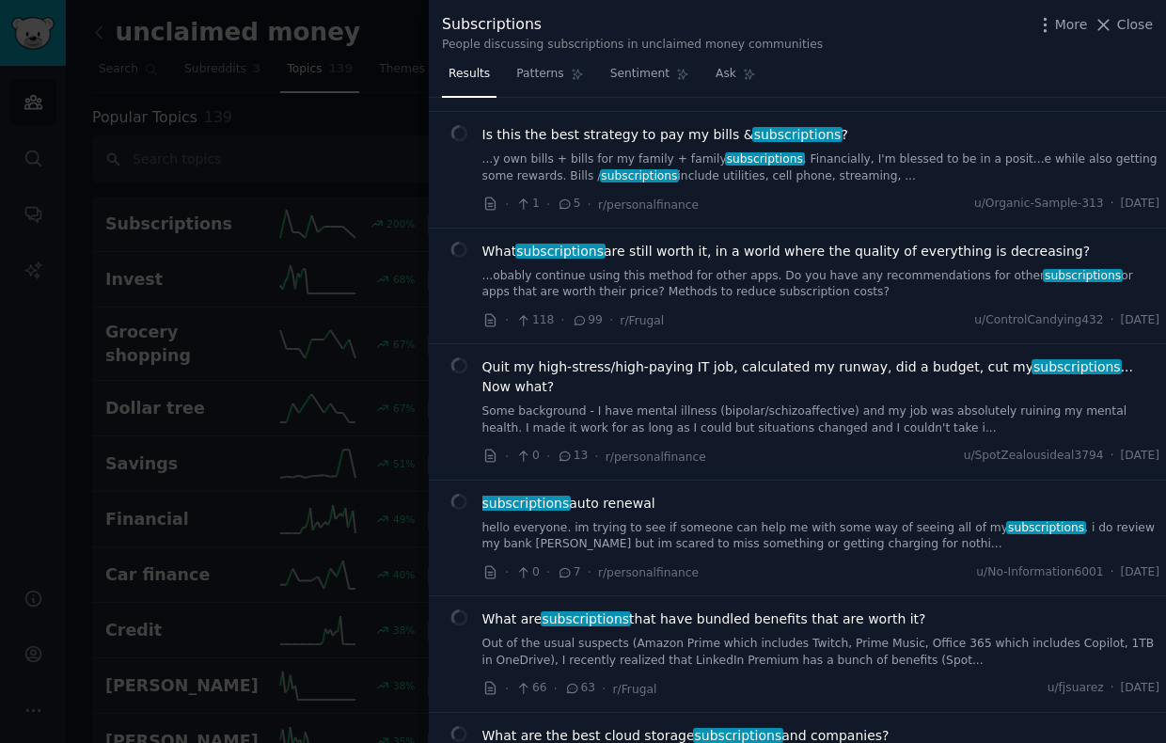
scroll to position [849, 0]
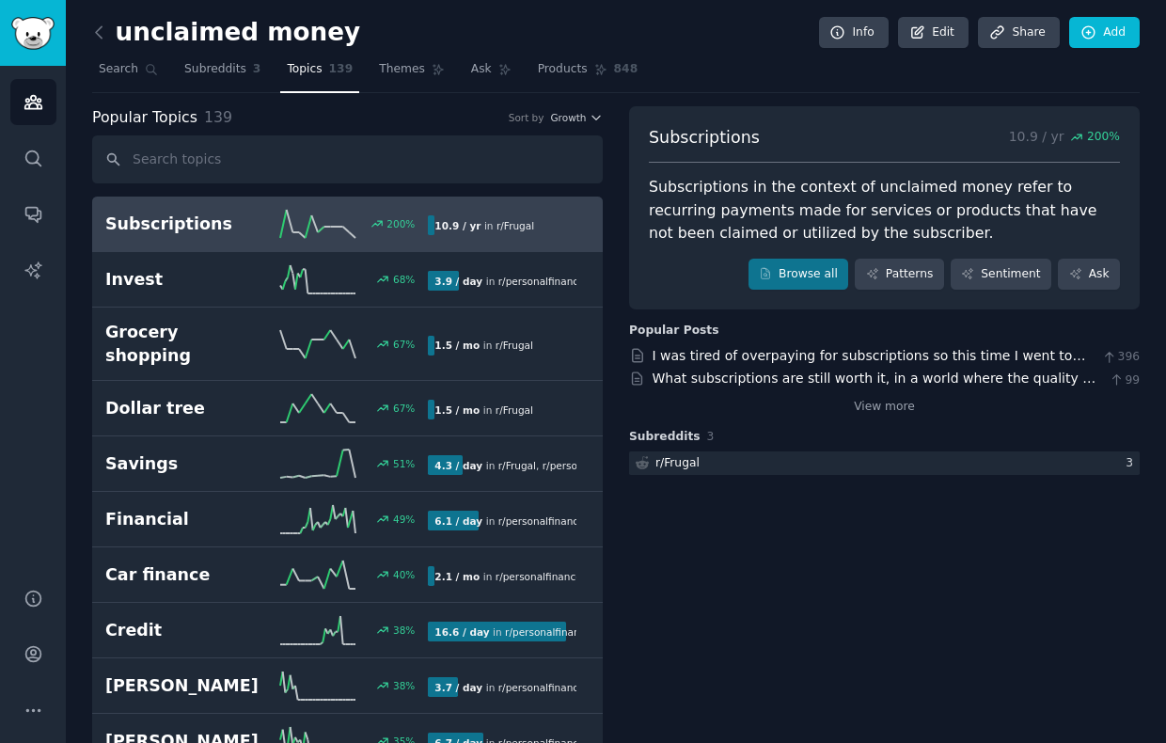
click at [97, 29] on icon at bounding box center [99, 31] width 6 height 11
